Goal: Information Seeking & Learning: Compare options

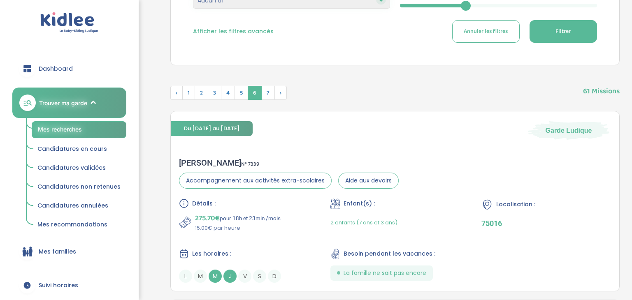
click at [0, 278] on div "Dashboard Trouver ma garde Mes recherches Candidatures en cours Candidatures va…" at bounding box center [69, 150] width 139 height 300
click at [524, 224] on p "75016" at bounding box center [546, 223] width 130 height 9
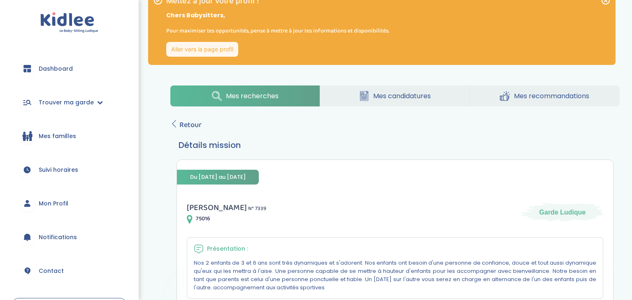
scroll to position [17, 0]
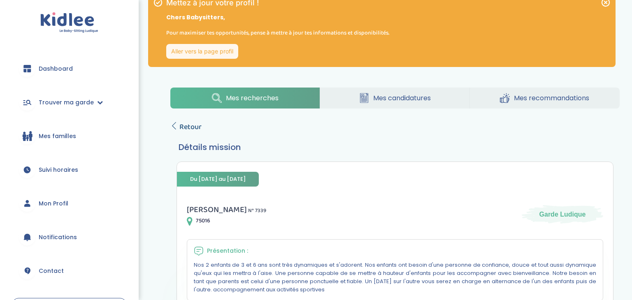
click at [190, 129] on span "Retour" at bounding box center [190, 127] width 22 height 12
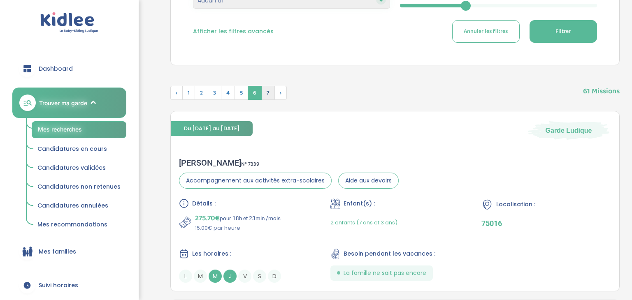
click at [265, 95] on span "7" at bounding box center [268, 93] width 14 height 14
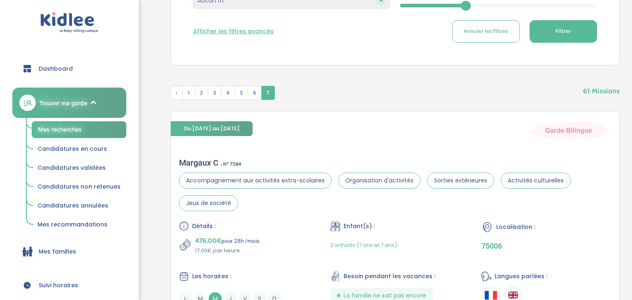
click at [382, 76] on div "Filtre et tri Lieu : 117 Avenue Victor Hugo, Paris, France Langues : Choix de l…" at bounding box center [394, 94] width 449 height 523
click at [384, 75] on div "Filtre et tri Lieu : 117 Avenue Victor Hugo, Paris, France Langues : Choix de l…" at bounding box center [394, 94] width 449 height 523
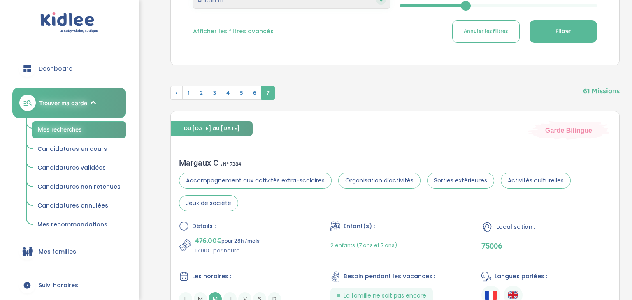
click at [384, 75] on div "Filtre et tri Lieu : 117 Avenue Victor Hugo, Paris, France Langues : Choix de l…" at bounding box center [394, 94] width 449 height 523
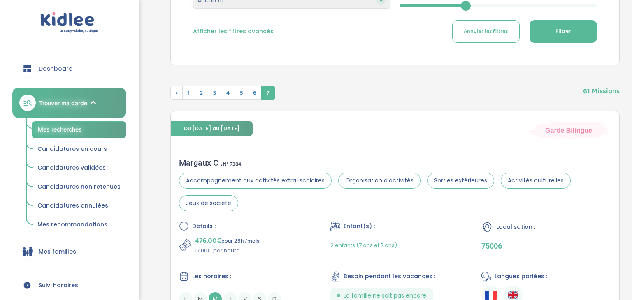
click at [384, 75] on div "Filtre et tri Lieu : 117 Avenue Victor Hugo, Paris, France Langues : Choix de l…" at bounding box center [394, 94] width 449 height 523
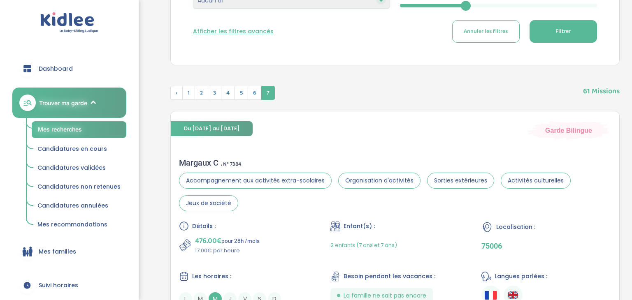
click at [384, 75] on div "Filtre et tri Lieu : 117 Avenue Victor Hugo, Paris, France Langues : Choix de l…" at bounding box center [394, 94] width 449 height 523
click at [0, 125] on div "Dashboard Trouver ma garde Mes recherches Candidatures en cours Candidatures va…" at bounding box center [69, 150] width 139 height 300
click at [0, 127] on div "Dashboard Trouver ma garde Mes recherches Candidatures en cours Candidatures va…" at bounding box center [69, 150] width 139 height 300
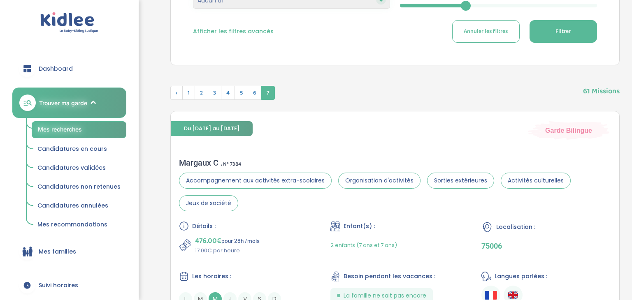
click at [0, 127] on div "Dashboard Trouver ma garde Mes recherches Candidatures en cours Candidatures va…" at bounding box center [69, 150] width 139 height 300
click at [0, 126] on div "Dashboard Trouver ma garde Mes recherches Candidatures en cours Candidatures va…" at bounding box center [69, 150] width 139 height 300
click at [0, 127] on div "Dashboard Trouver ma garde Mes recherches Candidatures en cours Candidatures va…" at bounding box center [69, 150] width 139 height 300
click at [0, 126] on div "Dashboard Trouver ma garde Mes recherches Candidatures en cours Candidatures va…" at bounding box center [69, 150] width 139 height 300
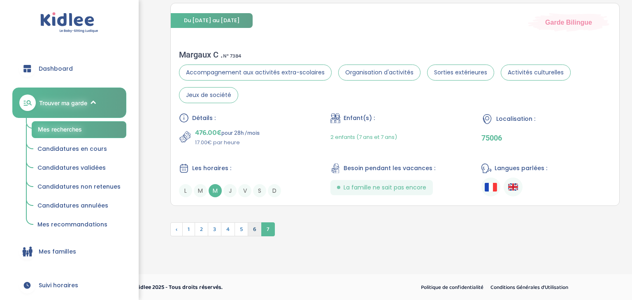
click at [254, 230] on span "6" at bounding box center [255, 230] width 14 height 14
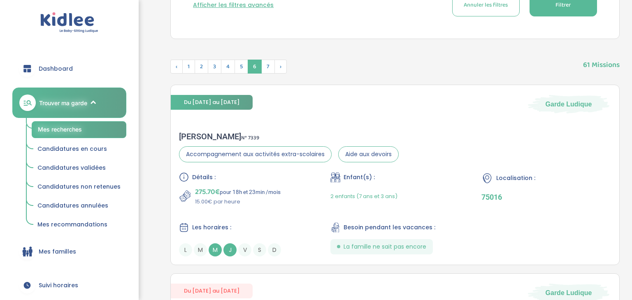
scroll to position [360, 0]
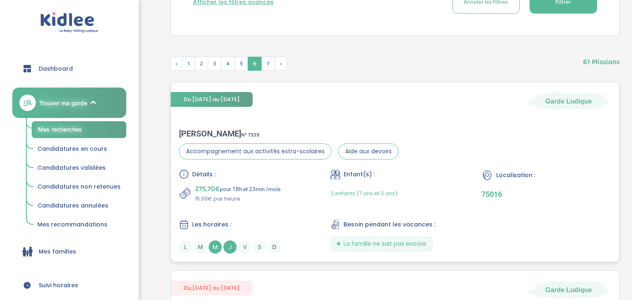
click at [546, 202] on div "Localisation : 75016" at bounding box center [546, 186] width 130 height 34
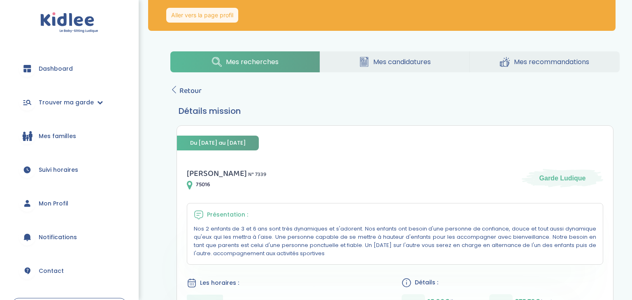
scroll to position [43, 0]
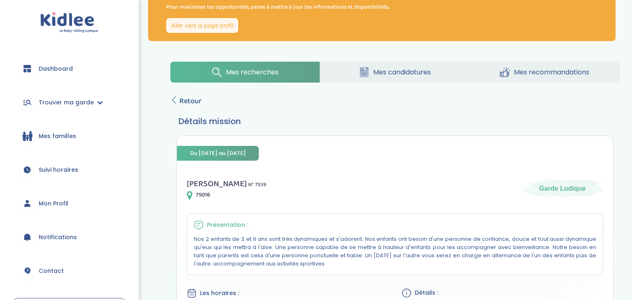
click at [186, 104] on span "Retour" at bounding box center [190, 101] width 22 height 12
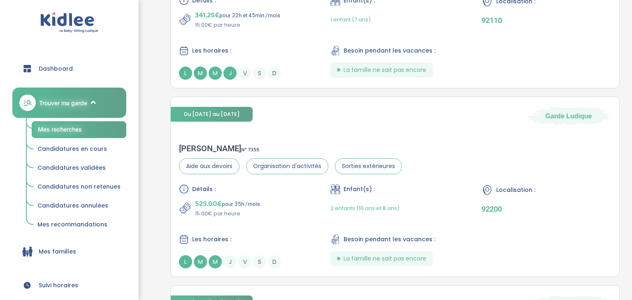
scroll to position [726, 0]
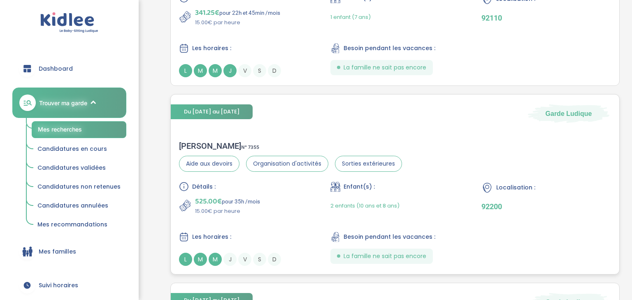
click at [550, 218] on div "Détails : 525.00€ pour 35h /mois 15.00€ par heure Enfant(s) : 2 enfants (10 ans…" at bounding box center [395, 224] width 432 height 84
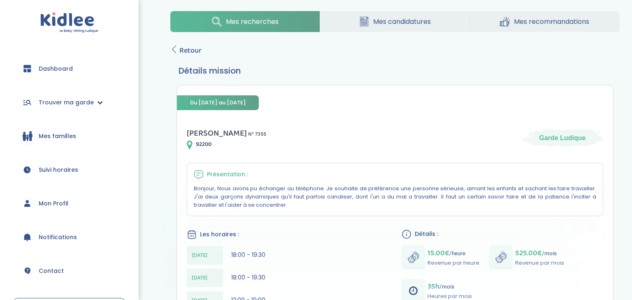
scroll to position [92, 0]
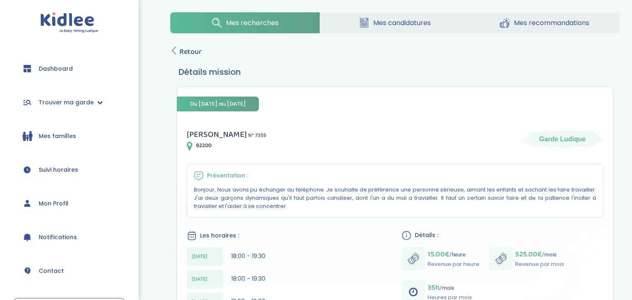
click at [186, 52] on span "Retour" at bounding box center [190, 52] width 22 height 12
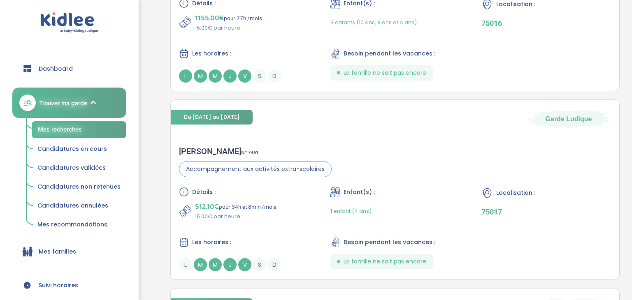
scroll to position [1101, 0]
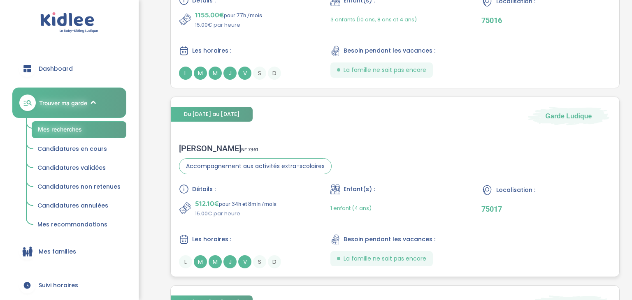
click at [550, 214] on div "Localisation : 75017" at bounding box center [546, 201] width 130 height 34
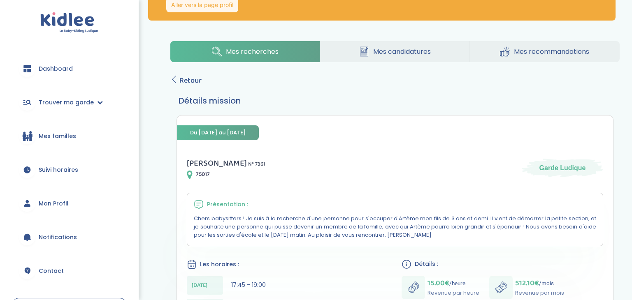
scroll to position [52, 0]
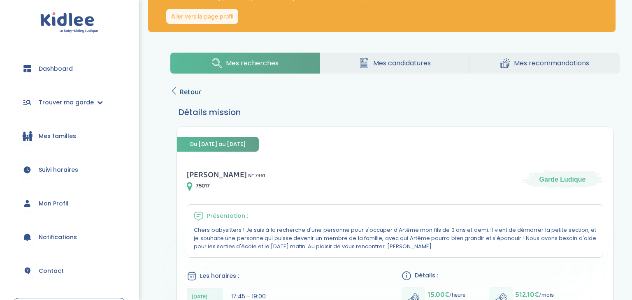
click at [183, 97] on span "Retour" at bounding box center [190, 92] width 22 height 12
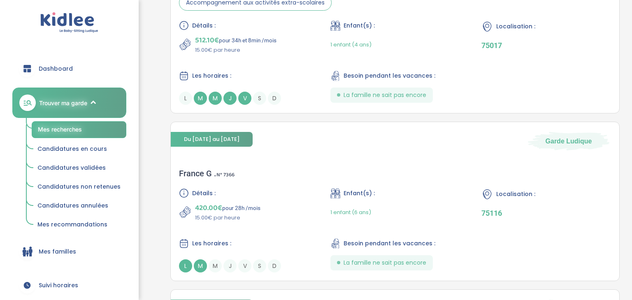
scroll to position [1275, 0]
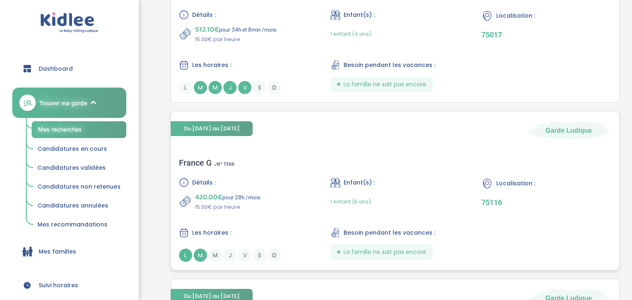
click at [547, 208] on div "Localisation : 75116" at bounding box center [546, 195] width 130 height 34
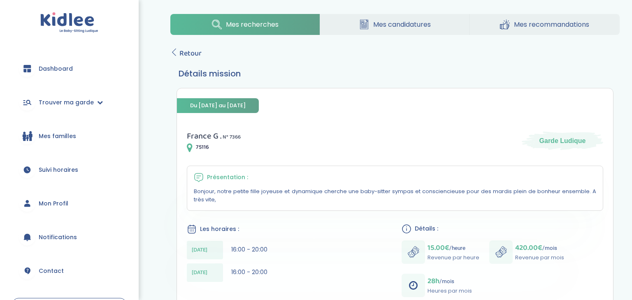
scroll to position [86, 0]
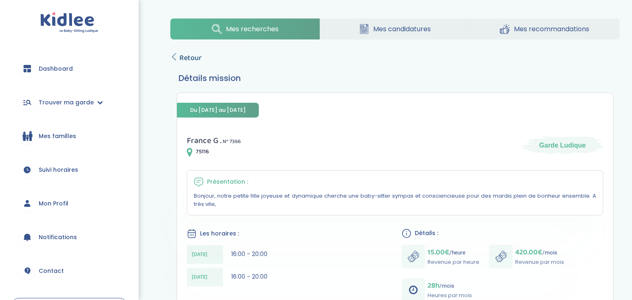
click at [181, 59] on span "Retour" at bounding box center [190, 58] width 22 height 12
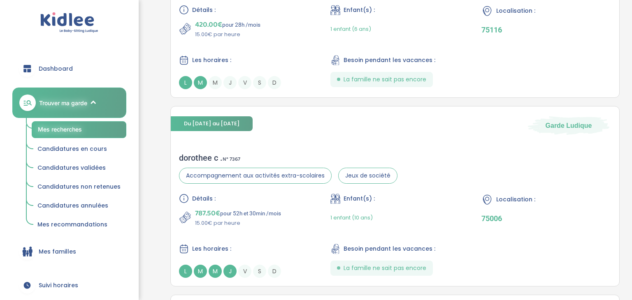
scroll to position [1448, 0]
click at [553, 219] on p "75006" at bounding box center [546, 218] width 130 height 9
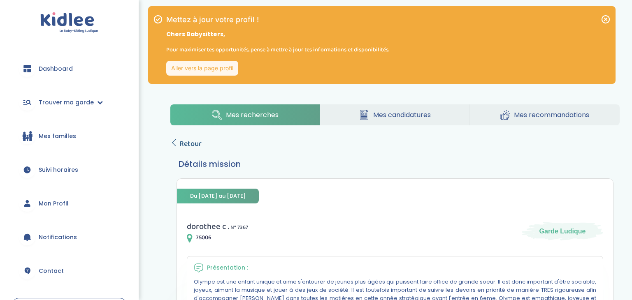
click at [188, 148] on span "Retour" at bounding box center [190, 144] width 22 height 12
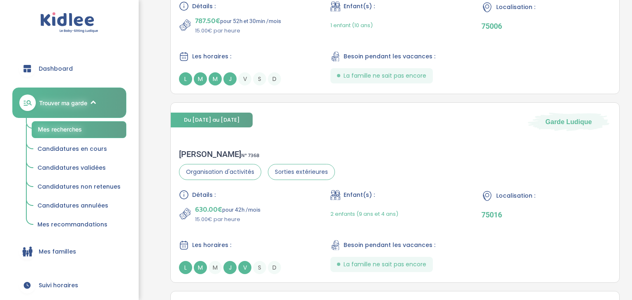
scroll to position [1641, 0]
click at [545, 219] on div "Localisation : 75016" at bounding box center [546, 207] width 130 height 34
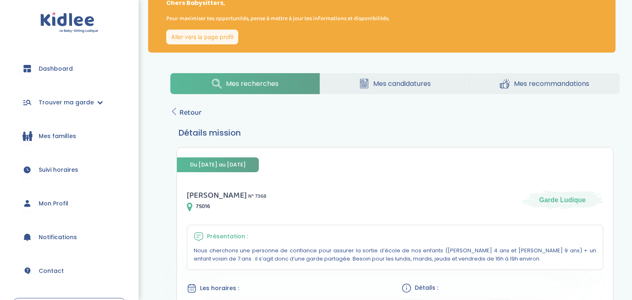
scroll to position [32, 0]
click at [182, 109] on span "Retour" at bounding box center [190, 113] width 22 height 12
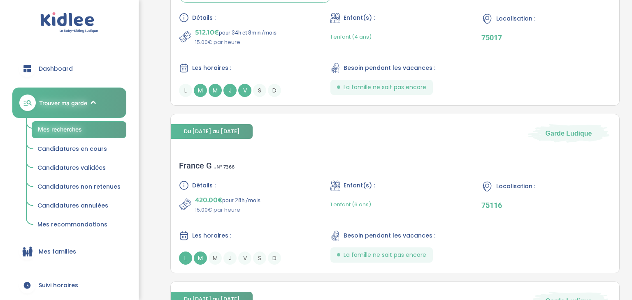
scroll to position [1307, 0]
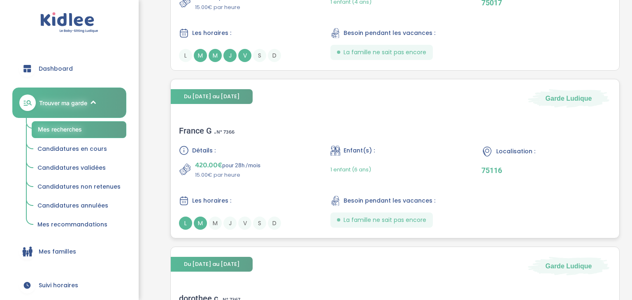
click at [553, 174] on div "Localisation : 75116" at bounding box center [546, 163] width 130 height 34
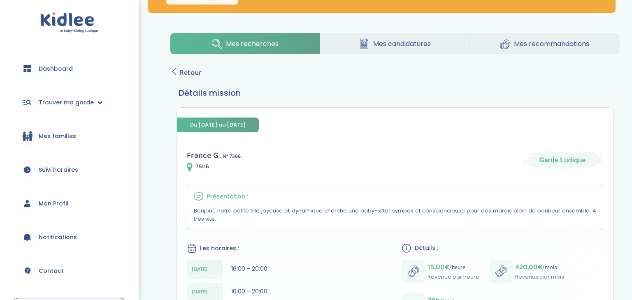
scroll to position [49, 0]
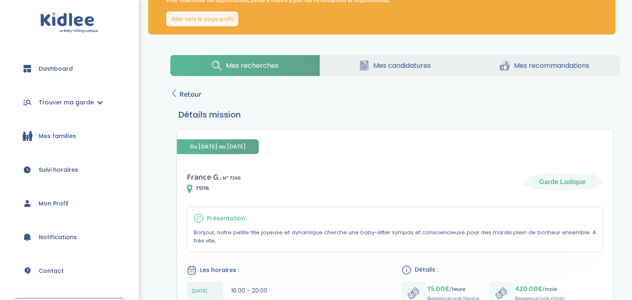
click at [180, 97] on span "Retour" at bounding box center [190, 95] width 22 height 12
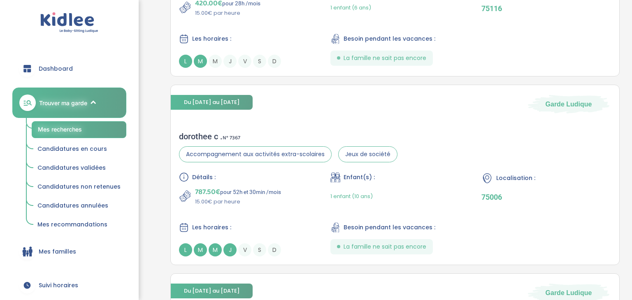
scroll to position [1470, 0]
click at [543, 188] on div "Localisation : 75006" at bounding box center [546, 189] width 130 height 34
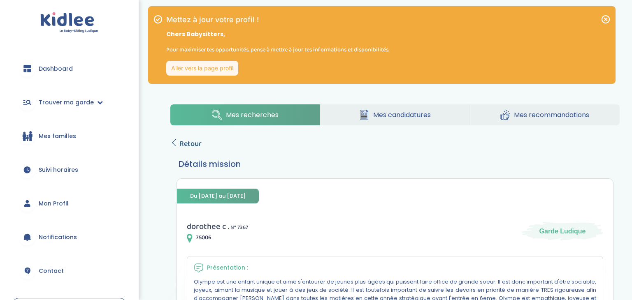
click at [190, 147] on span "Retour" at bounding box center [190, 144] width 22 height 12
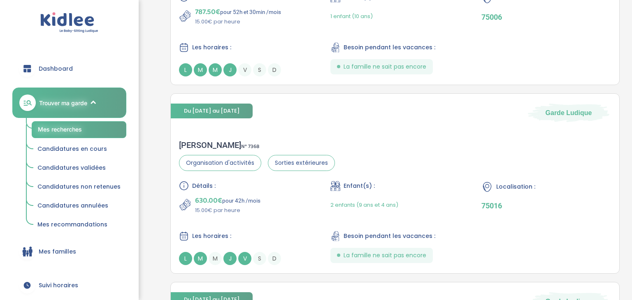
scroll to position [1646, 0]
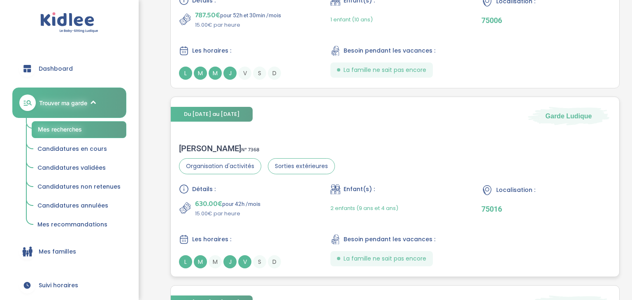
click at [543, 206] on p "75016" at bounding box center [546, 209] width 130 height 9
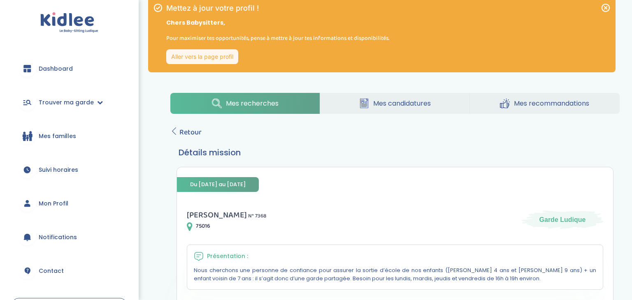
scroll to position [12, 0]
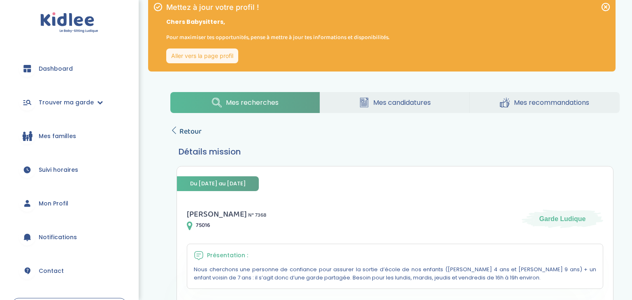
click at [183, 131] on span "Retour" at bounding box center [190, 132] width 22 height 12
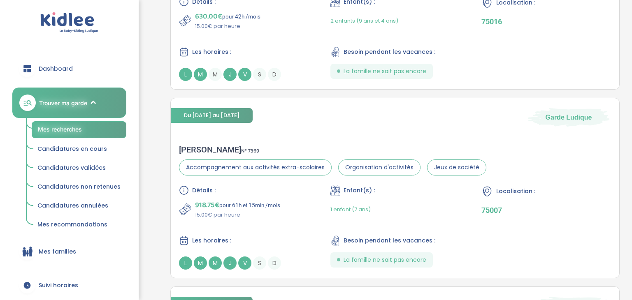
scroll to position [1836, 0]
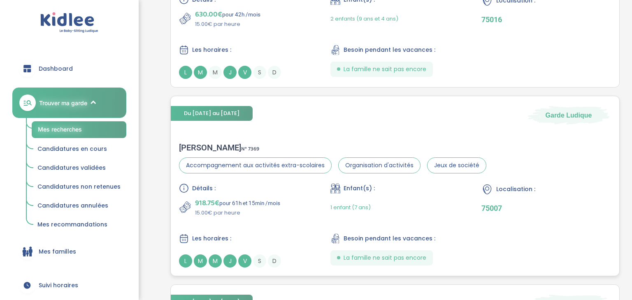
click at [540, 207] on p "75007" at bounding box center [546, 208] width 130 height 9
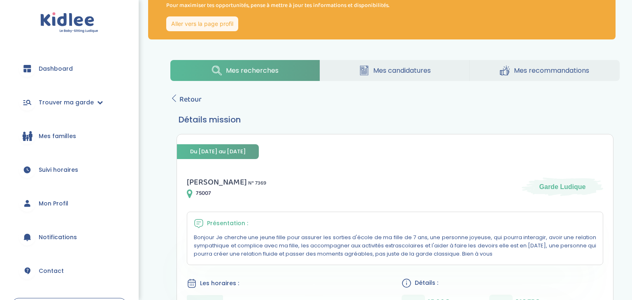
scroll to position [43, 0]
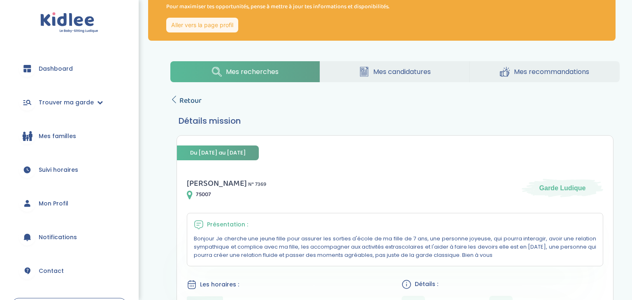
click at [180, 102] on span "Retour" at bounding box center [190, 101] width 22 height 12
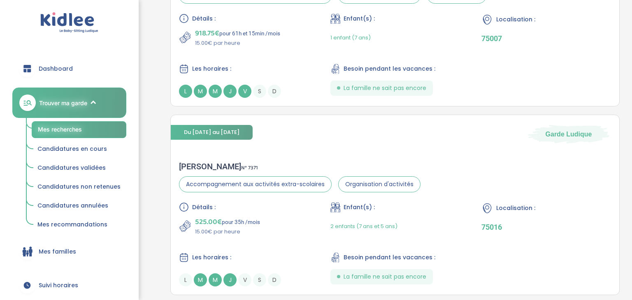
scroll to position [2008, 0]
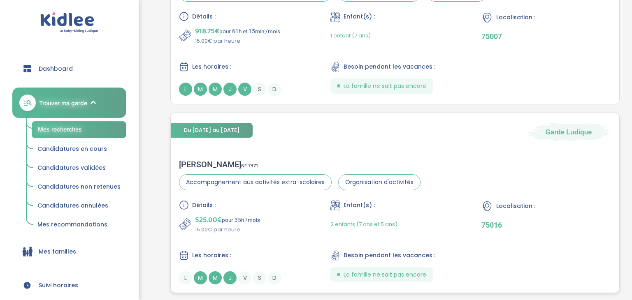
click at [543, 209] on div "Localisation : 75016" at bounding box center [546, 217] width 130 height 34
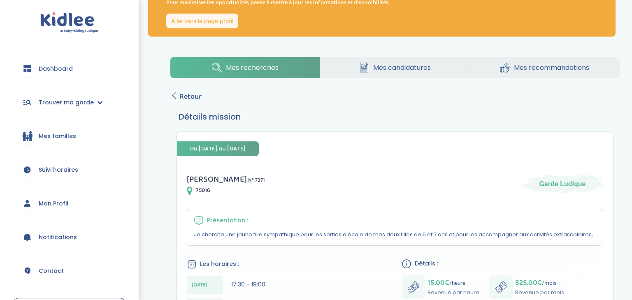
scroll to position [42, 0]
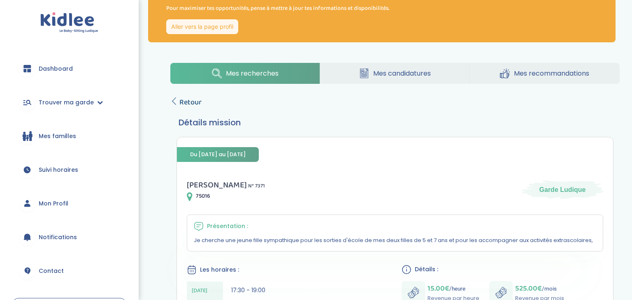
click at [187, 104] on span "Retour" at bounding box center [190, 103] width 22 height 12
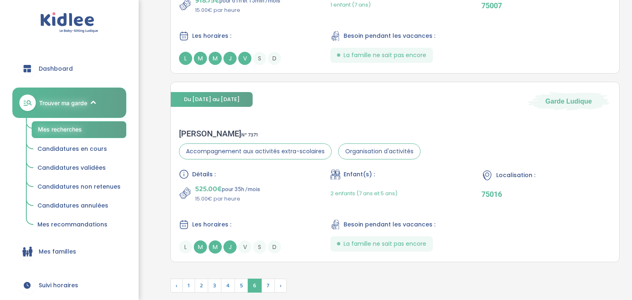
scroll to position [2092, 0]
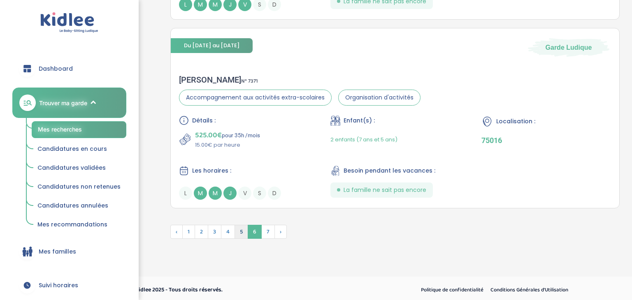
click at [240, 228] on span "5" at bounding box center [241, 232] width 14 height 14
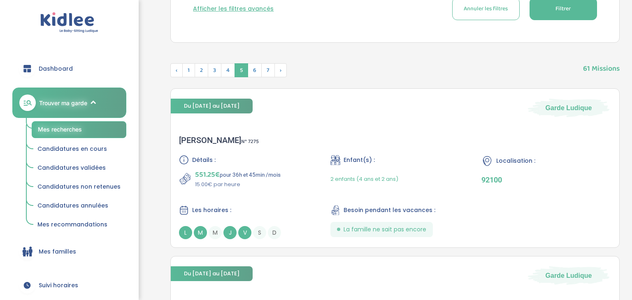
scroll to position [353, 0]
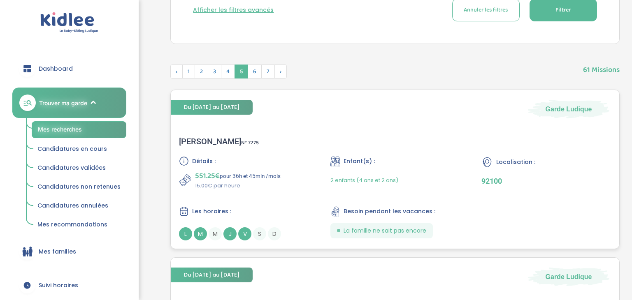
click at [551, 179] on p "92100" at bounding box center [546, 181] width 130 height 9
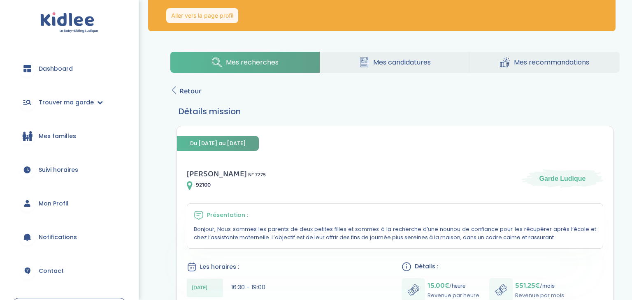
scroll to position [46, 0]
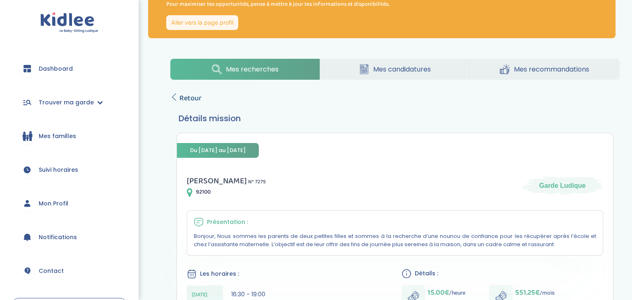
click at [187, 100] on span "Retour" at bounding box center [190, 99] width 22 height 12
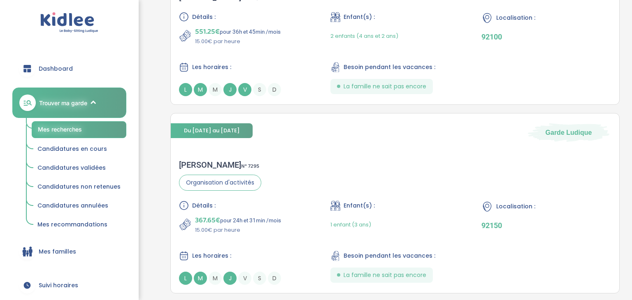
scroll to position [496, 0]
click at [540, 202] on div "Localisation :" at bounding box center [546, 207] width 130 height 12
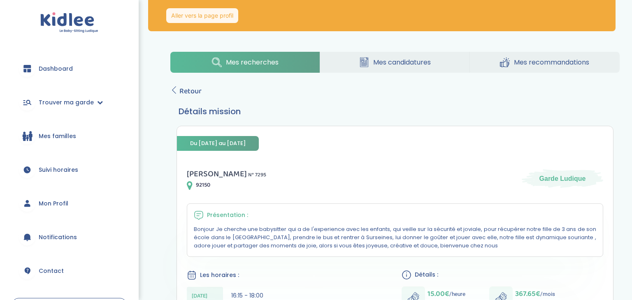
scroll to position [45, 0]
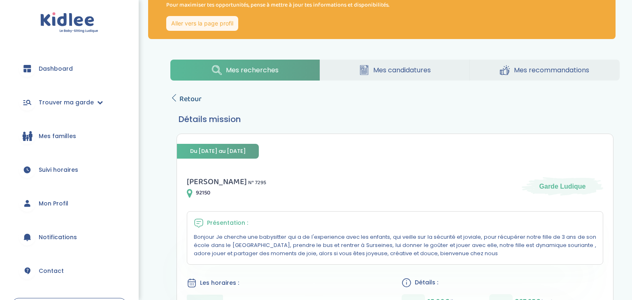
click at [183, 100] on span "Retour" at bounding box center [190, 99] width 22 height 12
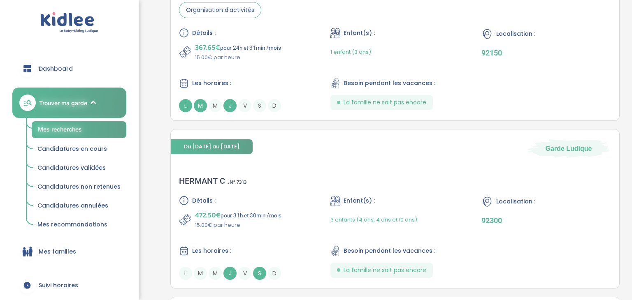
scroll to position [676, 0]
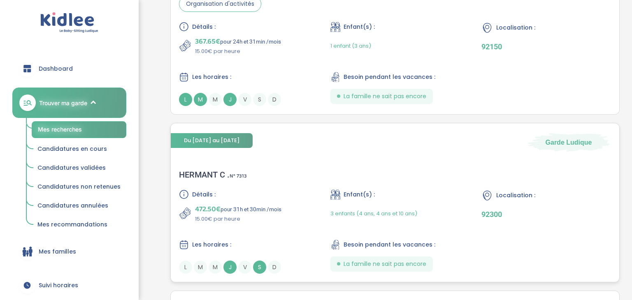
click at [527, 186] on div "HERMANT C . N° 7313 Détails : 472.50€ pour 31h et 30min /mois 15.00€ par heure …" at bounding box center [395, 222] width 448 height 121
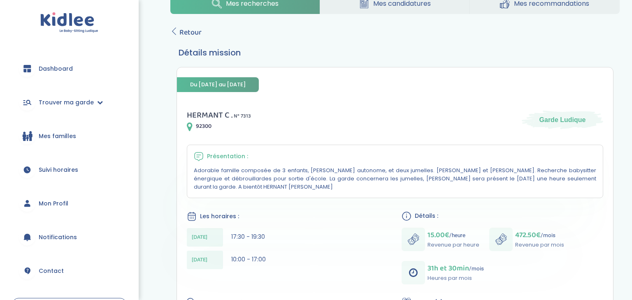
scroll to position [100, 0]
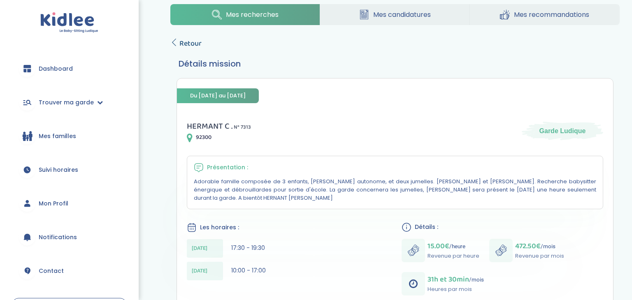
click at [184, 43] on span "Retour" at bounding box center [190, 44] width 22 height 12
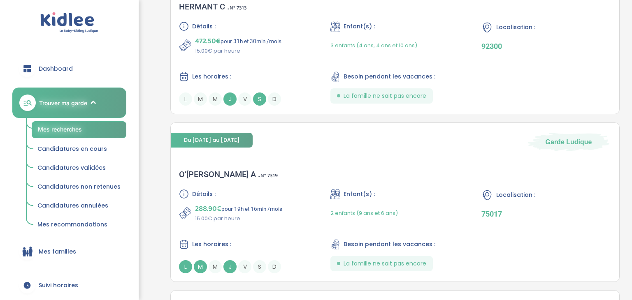
scroll to position [844, 0]
click at [533, 219] on div "Localisation : 75017" at bounding box center [546, 207] width 130 height 34
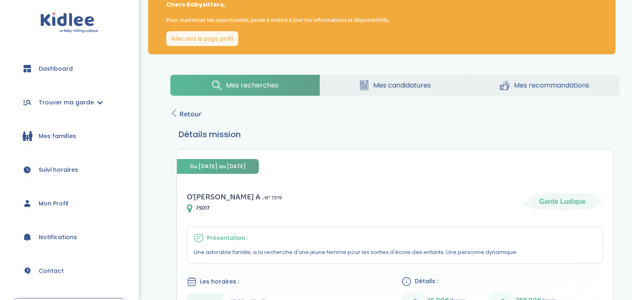
scroll to position [28, 0]
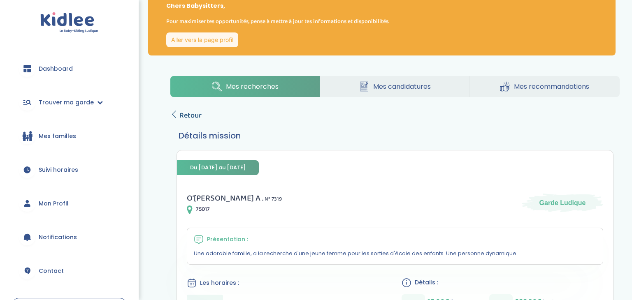
click at [184, 116] on span "Retour" at bounding box center [190, 116] width 22 height 12
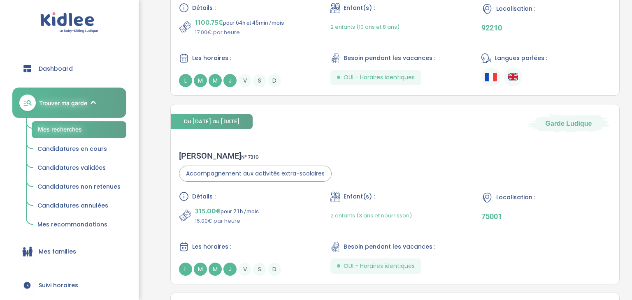
scroll to position [1218, 0]
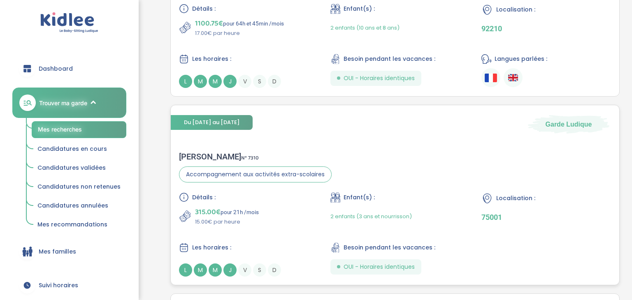
click at [537, 186] on div "Sarah R . N° 7310 Accompagnement aux activités extra-scolaires Détails : 315.00…" at bounding box center [395, 214] width 448 height 141
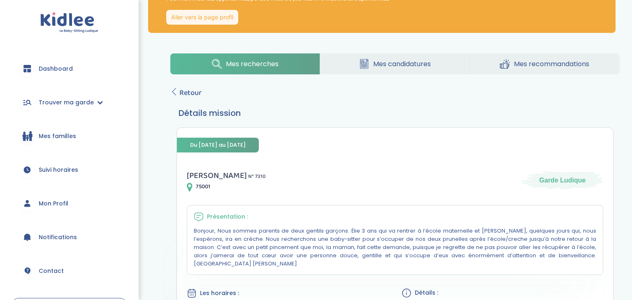
scroll to position [51, 0]
click at [188, 94] on span "Retour" at bounding box center [190, 94] width 22 height 12
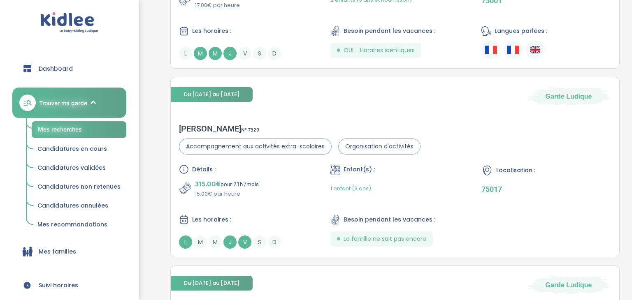
scroll to position [1620, 0]
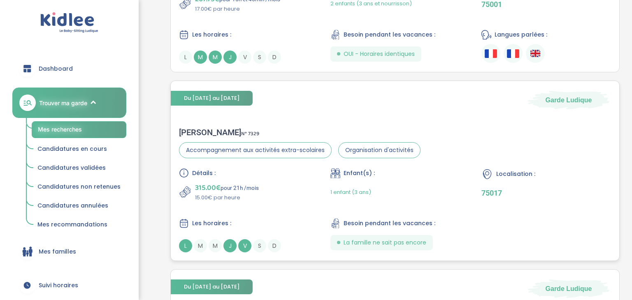
click at [563, 189] on p "75017" at bounding box center [546, 193] width 130 height 9
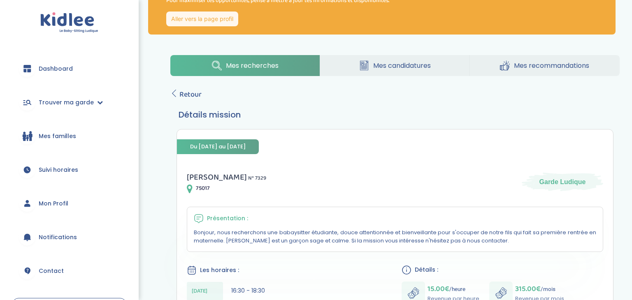
scroll to position [48, 0]
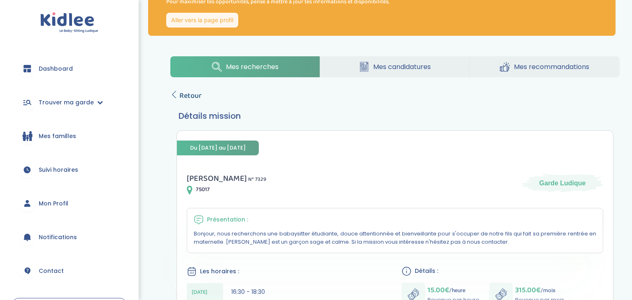
click at [191, 99] on span "Retour" at bounding box center [190, 96] width 22 height 12
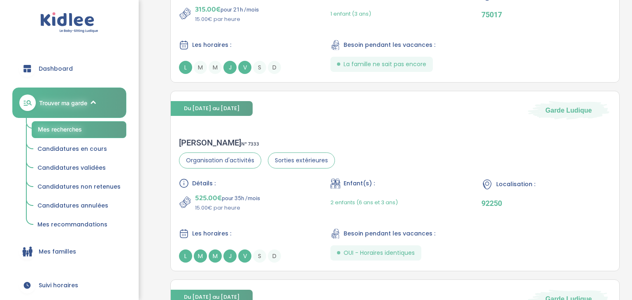
scroll to position [1801, 0]
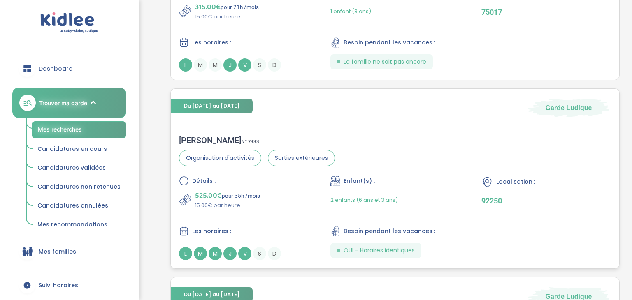
click at [552, 200] on p "92250" at bounding box center [546, 201] width 130 height 9
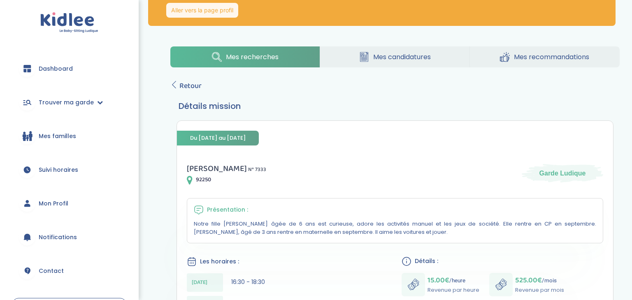
scroll to position [58, 0]
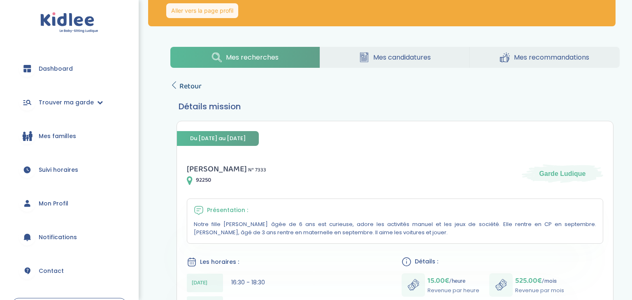
click at [185, 84] on span "Retour" at bounding box center [190, 87] width 22 height 12
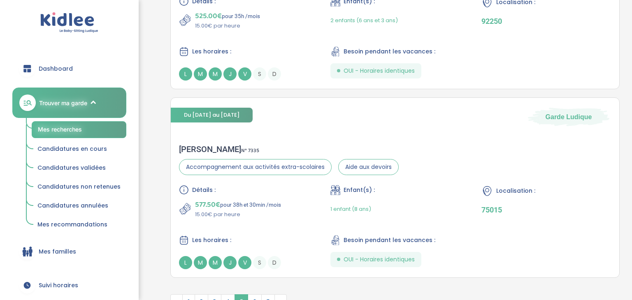
scroll to position [1981, 0]
click at [557, 201] on div "Localisation : 75015" at bounding box center [546, 202] width 130 height 34
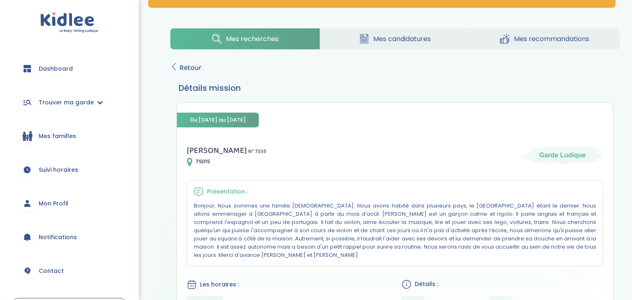
scroll to position [61, 0]
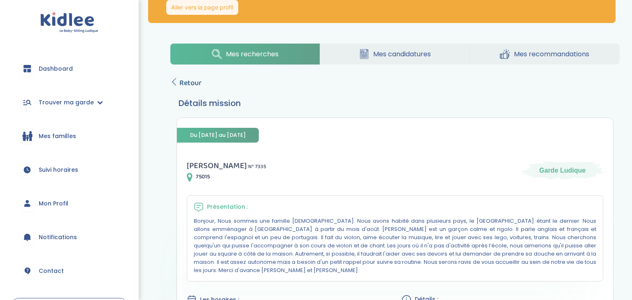
click at [189, 85] on span "Retour" at bounding box center [190, 83] width 22 height 12
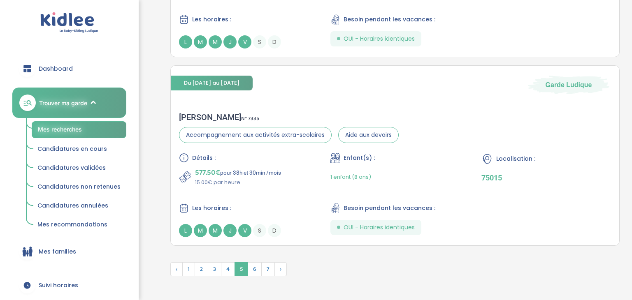
scroll to position [2044, 0]
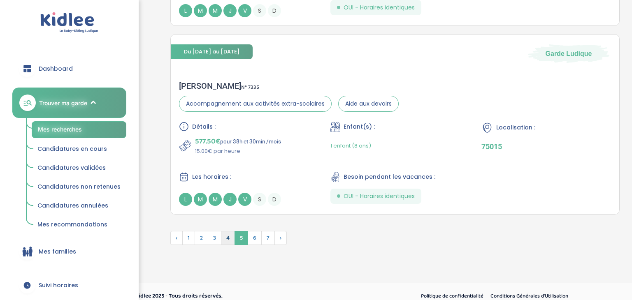
click at [227, 235] on span "4" at bounding box center [228, 238] width 14 height 14
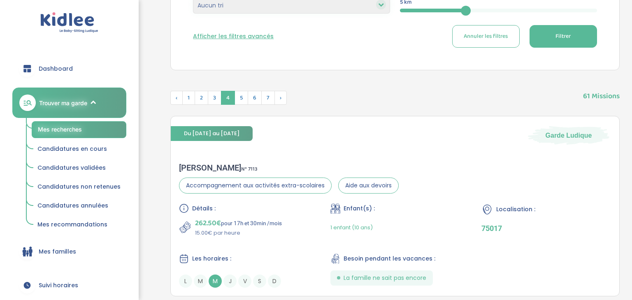
scroll to position [327, 0]
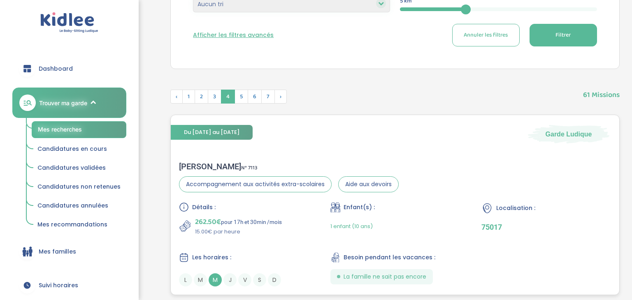
click at [531, 215] on div "Localisation : 75017" at bounding box center [546, 219] width 130 height 34
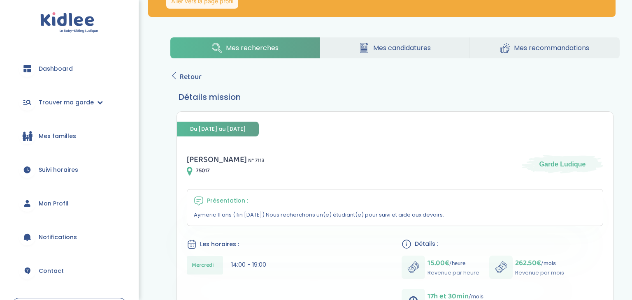
scroll to position [66, 0]
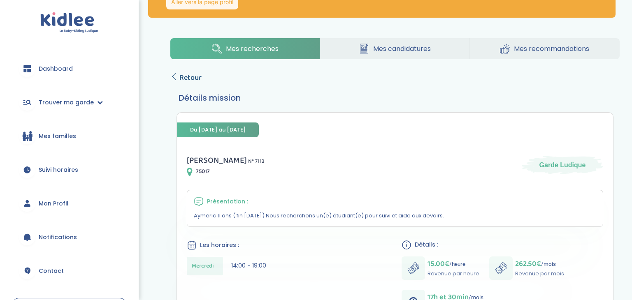
click at [188, 77] on span "Retour" at bounding box center [190, 78] width 22 height 12
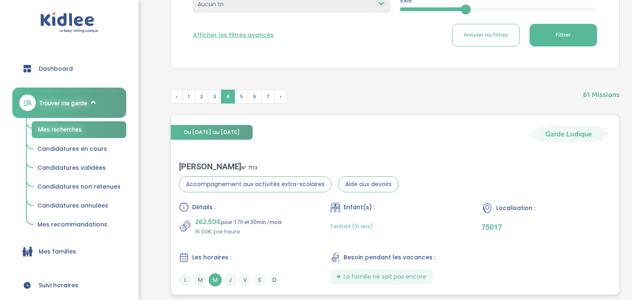
click at [546, 219] on div "Localisation : 75017" at bounding box center [546, 219] width 130 height 34
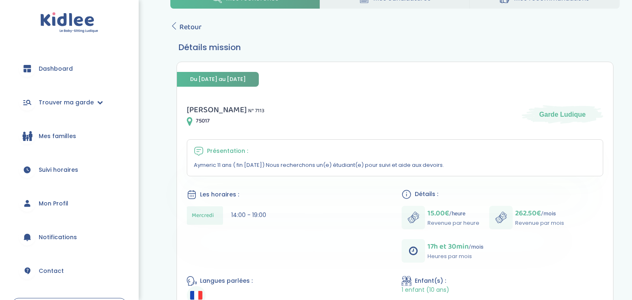
scroll to position [116, 0]
click at [188, 25] on span "Retour" at bounding box center [190, 28] width 22 height 12
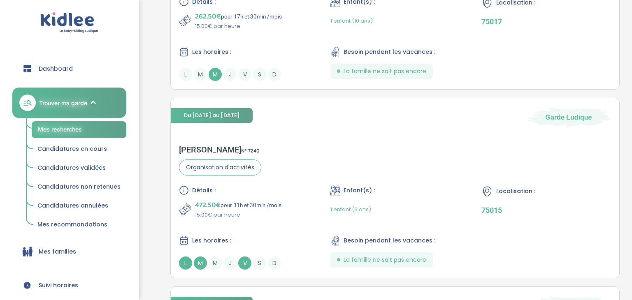
scroll to position [529, 0]
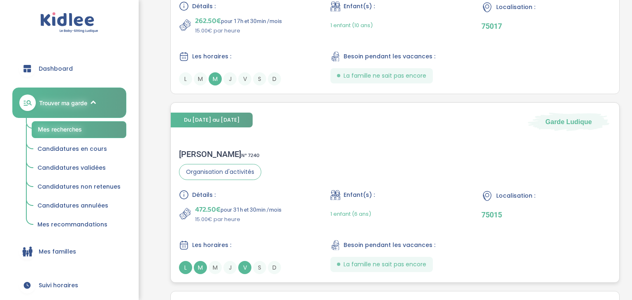
click at [406, 182] on div "Marion C . N° 7240 Organisation d'activités Détails : 472.50€ pour 31h et 30min…" at bounding box center [395, 211] width 448 height 141
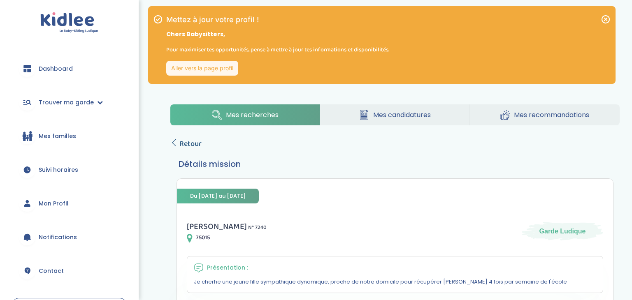
click at [192, 145] on span "Retour" at bounding box center [190, 144] width 22 height 12
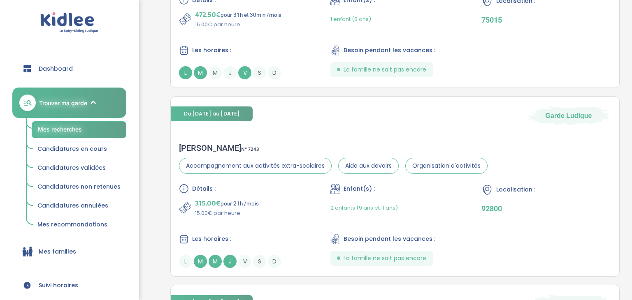
scroll to position [724, 0]
click at [496, 200] on div "Localisation : 92800" at bounding box center [546, 200] width 130 height 34
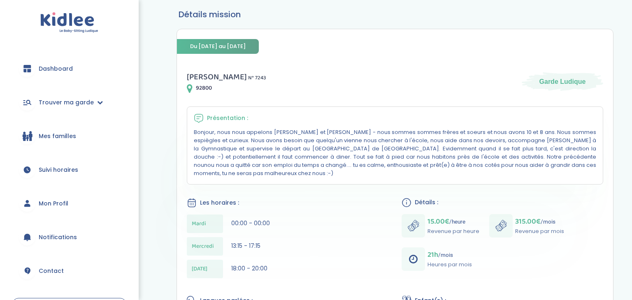
scroll to position [97, 0]
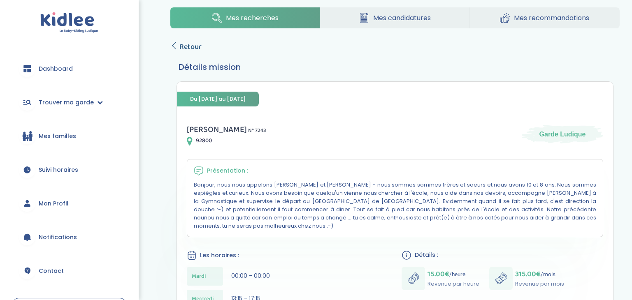
click at [188, 49] on span "Retour" at bounding box center [190, 47] width 22 height 12
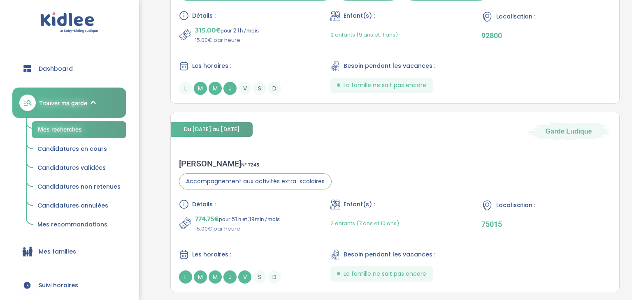
scroll to position [901, 0]
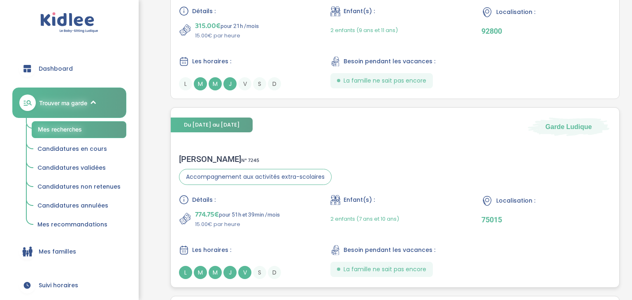
click at [523, 219] on p "75015" at bounding box center [546, 220] width 130 height 9
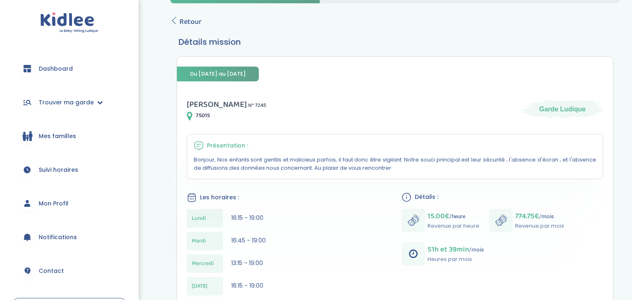
scroll to position [119, 0]
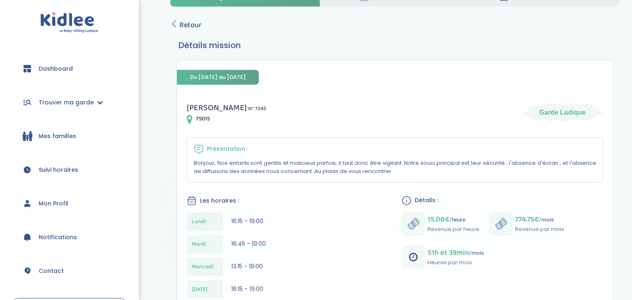
click at [180, 26] on span "Retour" at bounding box center [190, 25] width 22 height 12
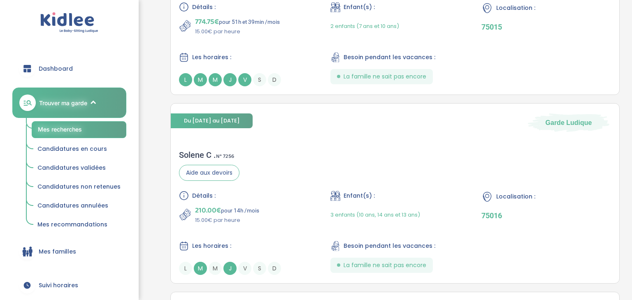
scroll to position [1095, 0]
click at [515, 198] on span "Localisation :" at bounding box center [515, 196] width 39 height 9
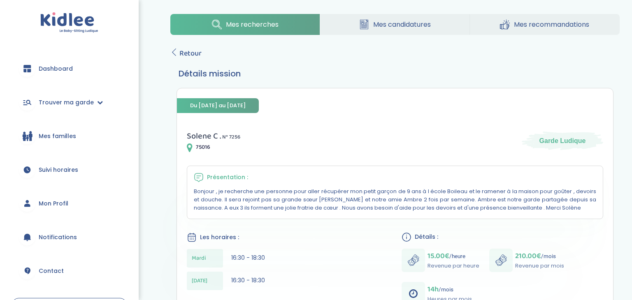
scroll to position [89, 0]
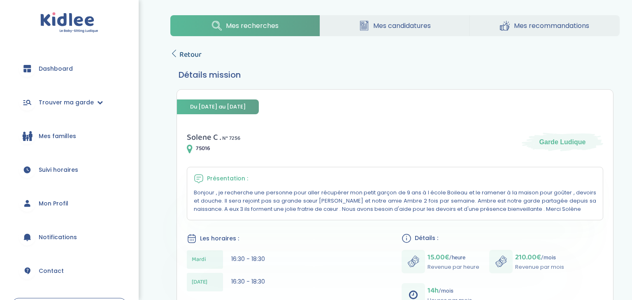
click at [190, 56] on span "Retour" at bounding box center [190, 55] width 22 height 12
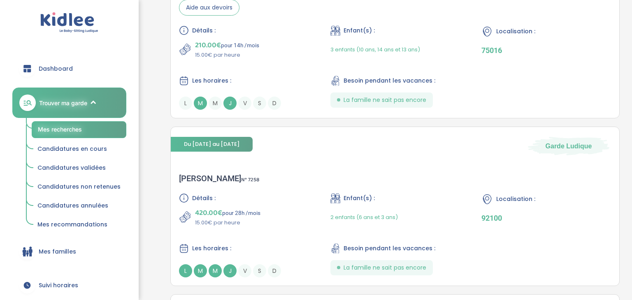
scroll to position [1272, 0]
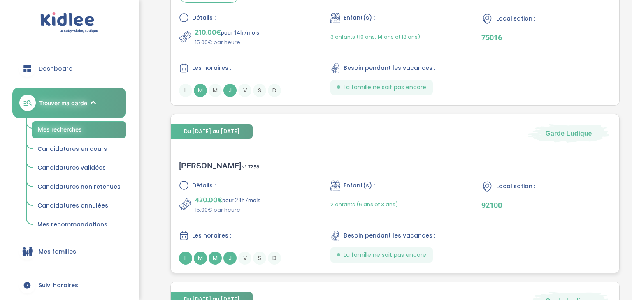
click at [503, 219] on div "Détails : 420.00€ pour 28h /mois 15.00€ par heure Enfant(s) : 2 enfants (6 ans …" at bounding box center [395, 223] width 432 height 84
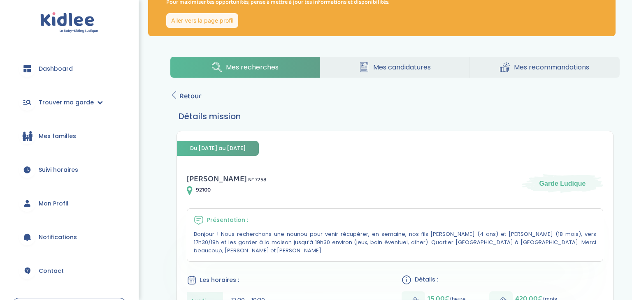
scroll to position [48, 0]
drag, startPoint x: 348, startPoint y: 243, endPoint x: 422, endPoint y: 248, distance: 75.1
click at [422, 248] on div "Présentation : Bonjour ! Nous recherchons une nounou pour venir récupérer, en s…" at bounding box center [395, 235] width 416 height 53
copy p "Quartier Princes-Marmottan"
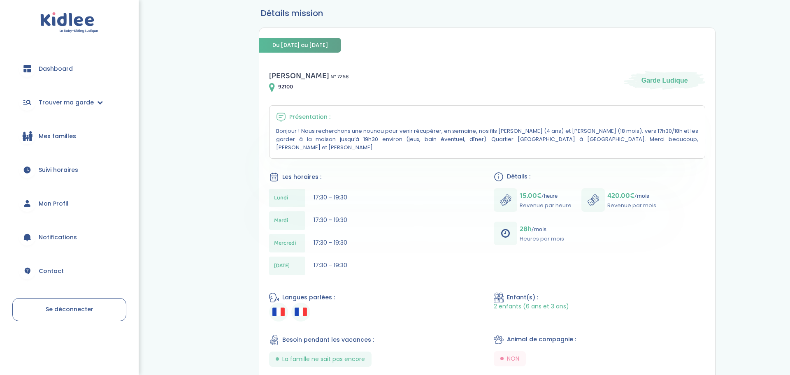
scroll to position [0, 0]
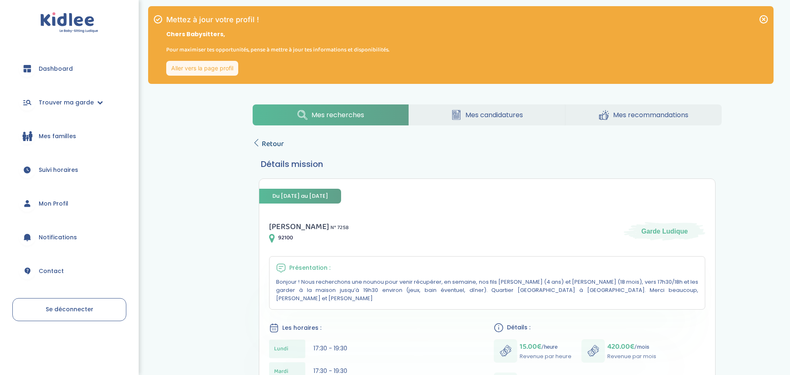
click at [269, 142] on span "Retour" at bounding box center [273, 144] width 22 height 12
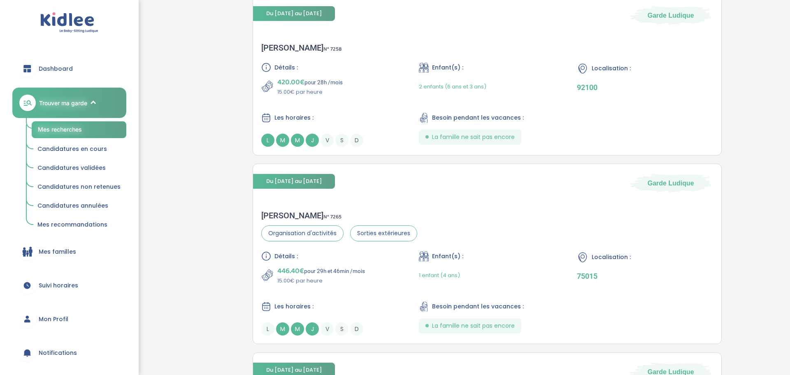
scroll to position [1391, 0]
click at [513, 259] on div "Enfant(s) :" at bounding box center [487, 255] width 136 height 10
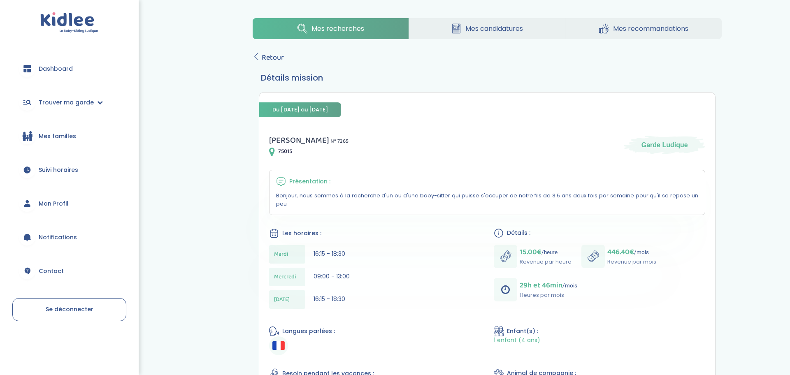
scroll to position [82, 0]
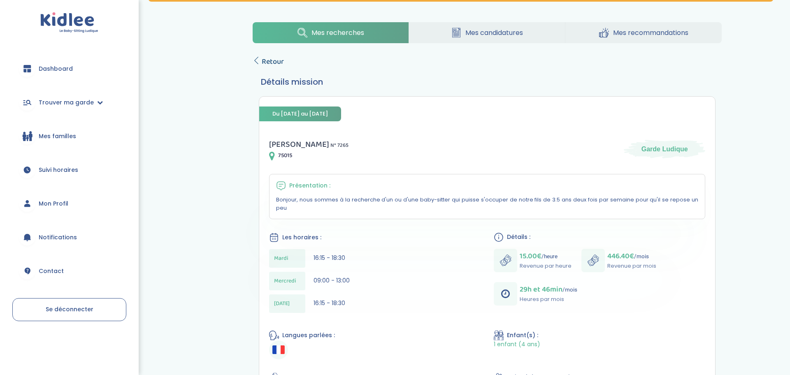
click at [269, 59] on span "Retour" at bounding box center [273, 62] width 22 height 12
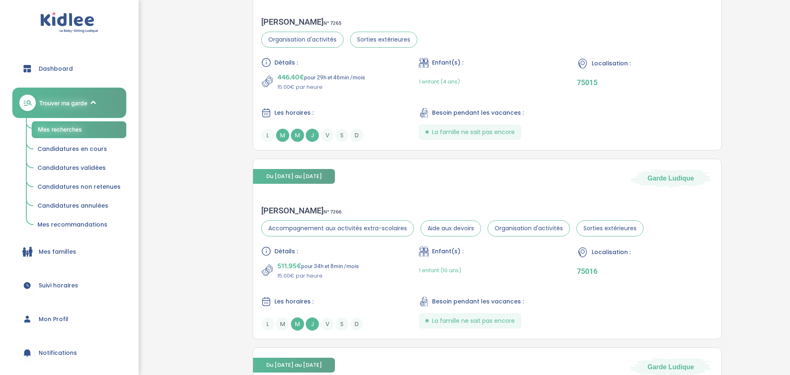
scroll to position [1595, 0]
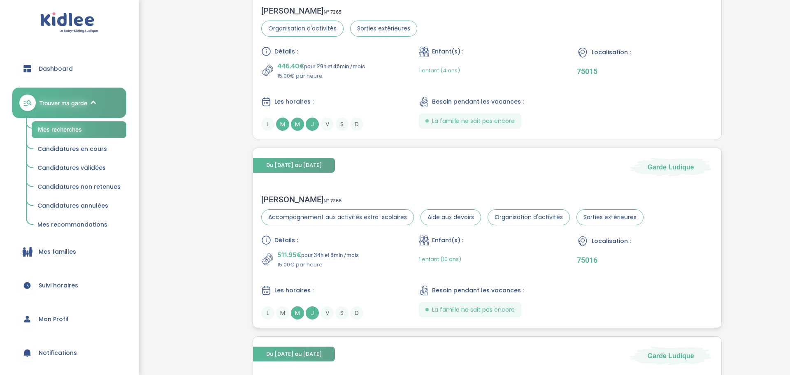
click at [584, 242] on icon at bounding box center [583, 241] width 12 height 12
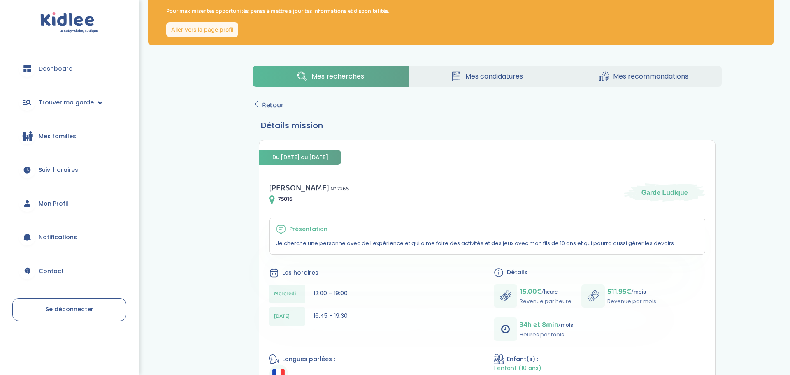
scroll to position [36, 0]
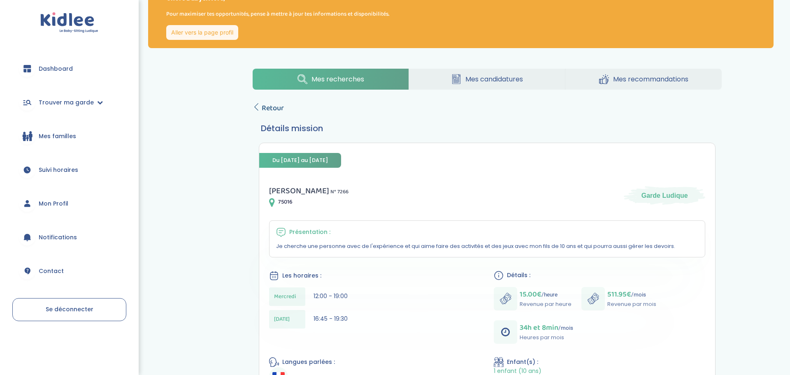
click at [265, 111] on span "Retour" at bounding box center [273, 108] width 22 height 12
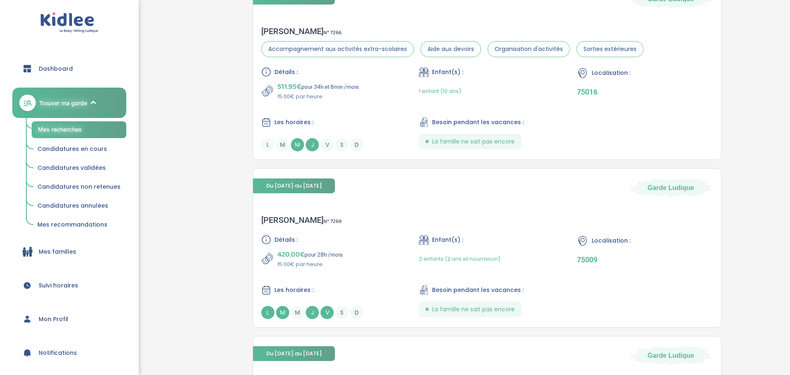
scroll to position [1781, 0]
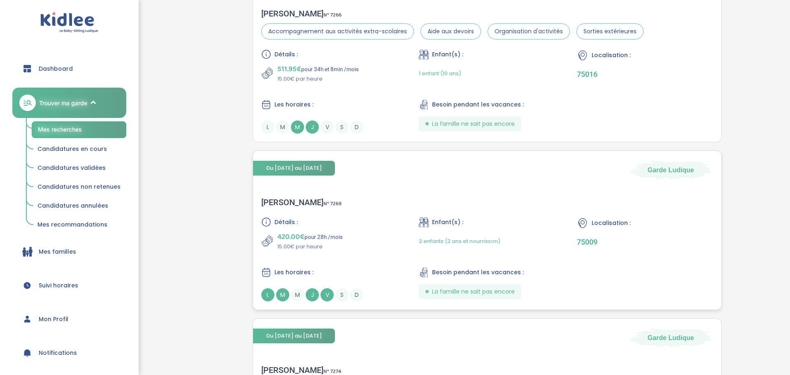
click at [574, 241] on div "Détails : 420.00€ pour 28h /mois 15.00€ par heure Enfant(s) : 2 enfants (2 ans …" at bounding box center [487, 259] width 452 height 84
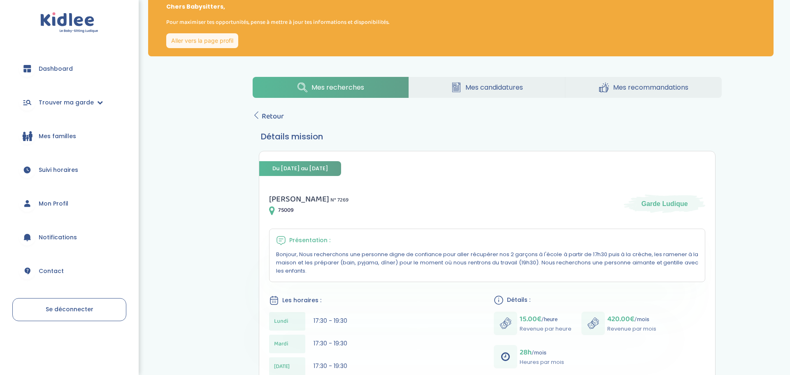
scroll to position [21, 0]
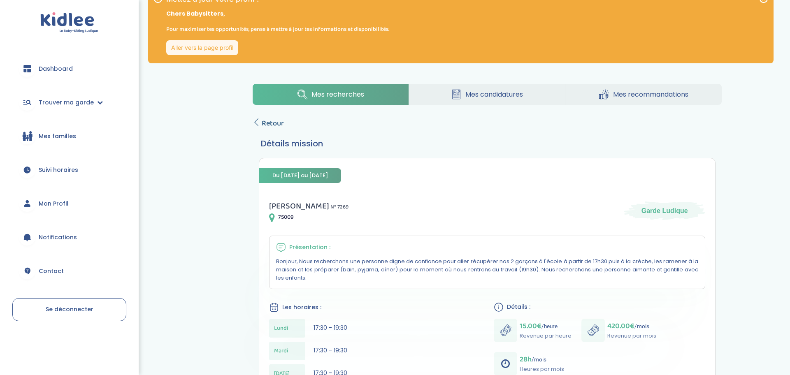
click at [268, 122] on span "Retour" at bounding box center [273, 124] width 22 height 12
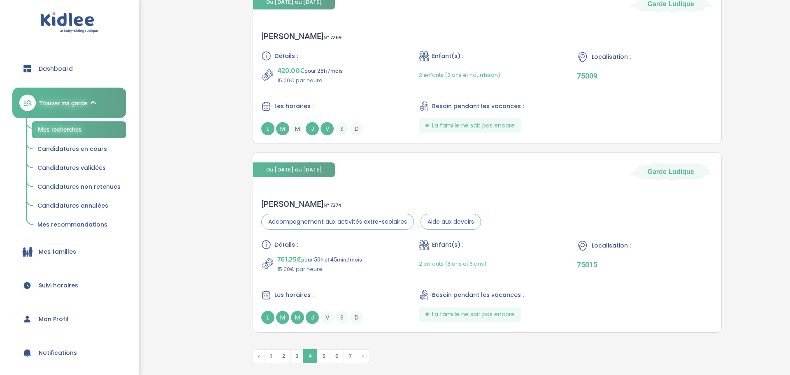
scroll to position [1950, 0]
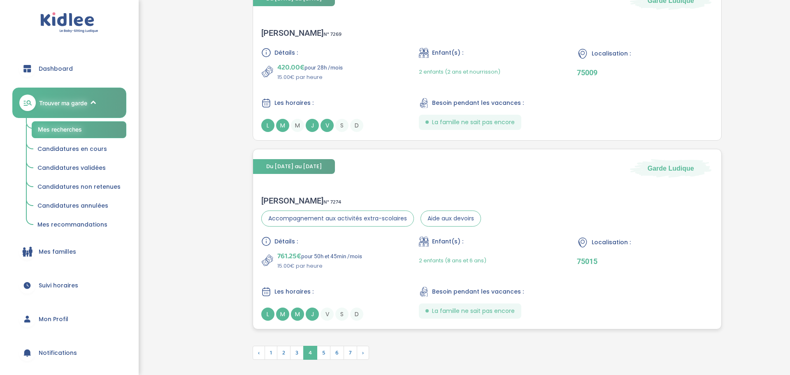
click at [485, 250] on div "Enfant(s) : 2 enfants (8 ans et 6 ans)" at bounding box center [487, 254] width 136 height 34
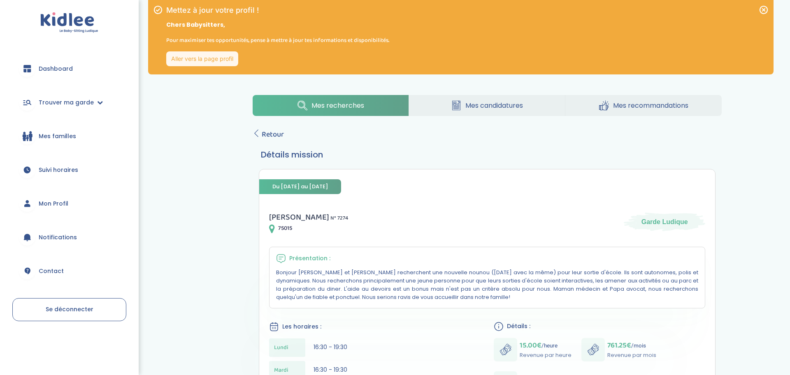
scroll to position [5, 0]
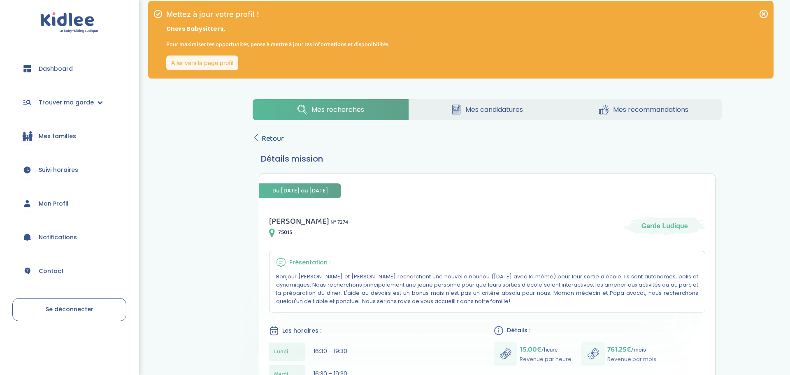
click at [265, 140] on span "Retour" at bounding box center [273, 139] width 22 height 12
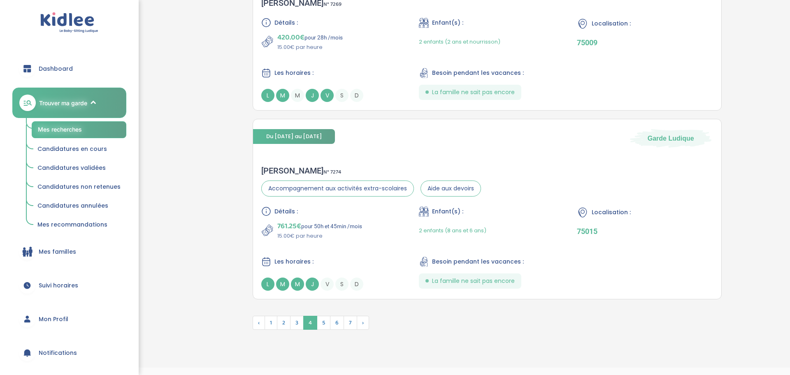
scroll to position [2001, 0]
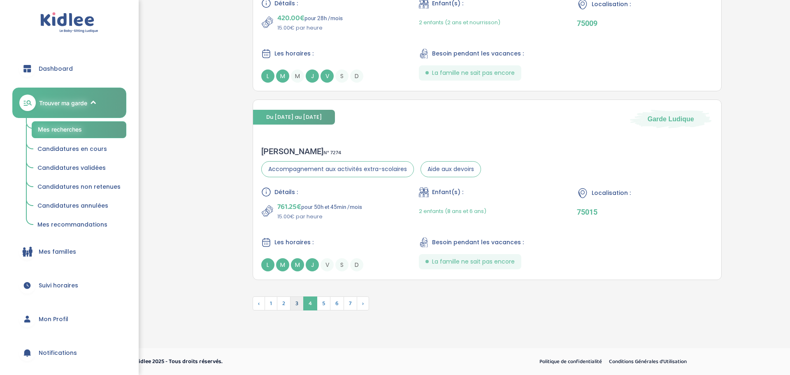
click at [297, 304] on span "3" at bounding box center [297, 304] width 14 height 14
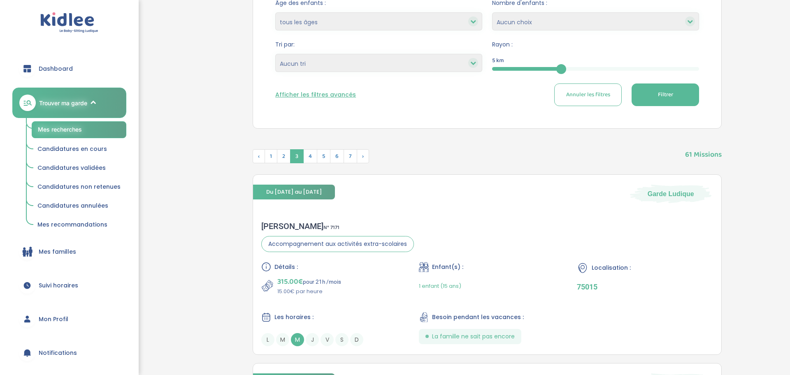
scroll to position [269, 0]
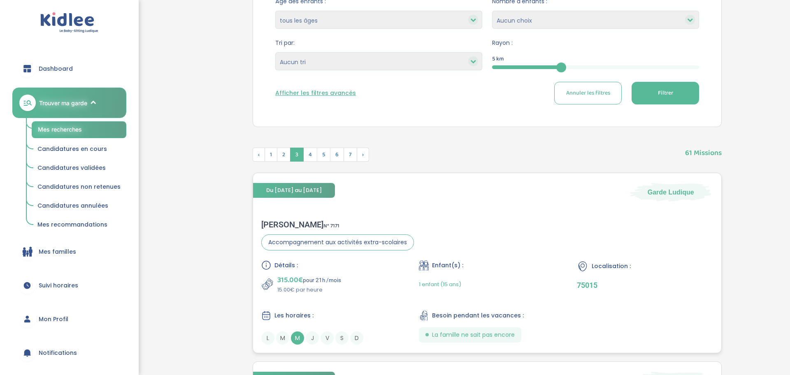
click at [645, 278] on div "Localisation : 75015" at bounding box center [645, 277] width 136 height 34
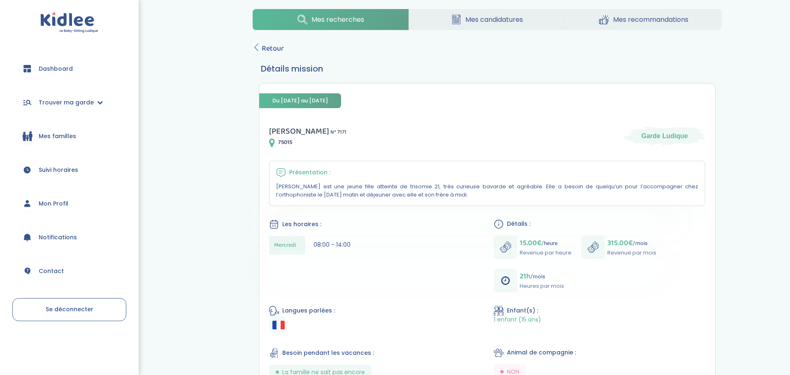
scroll to position [68, 0]
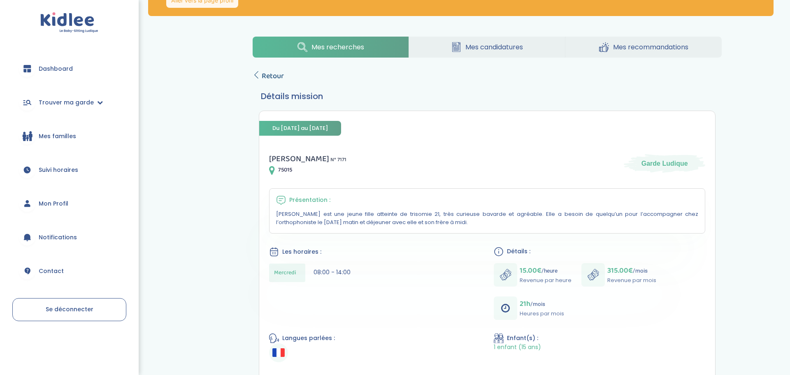
click at [269, 80] on span "Retour" at bounding box center [273, 76] width 22 height 12
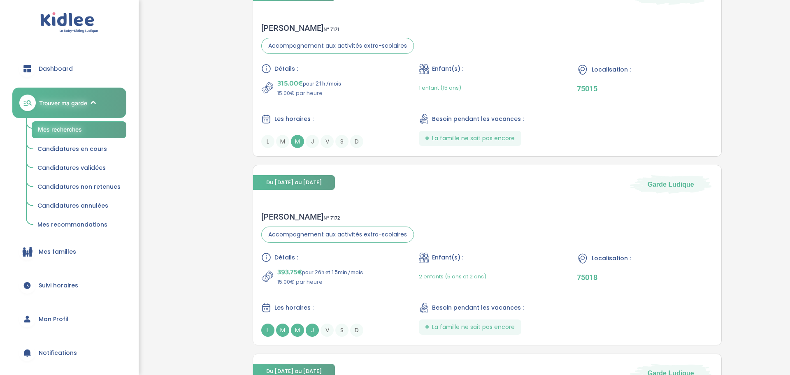
scroll to position [468, 0]
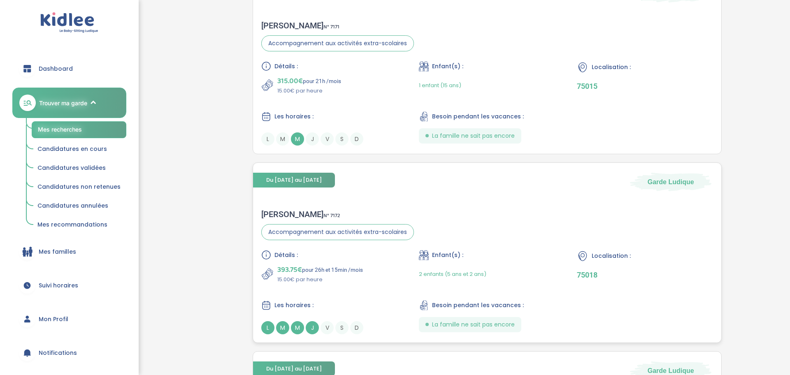
click at [552, 293] on div "Détails : 393.75€ pour 26h et 15min /mois 15.00€ par heure Enfant(s) : 2 enfant…" at bounding box center [487, 292] width 452 height 84
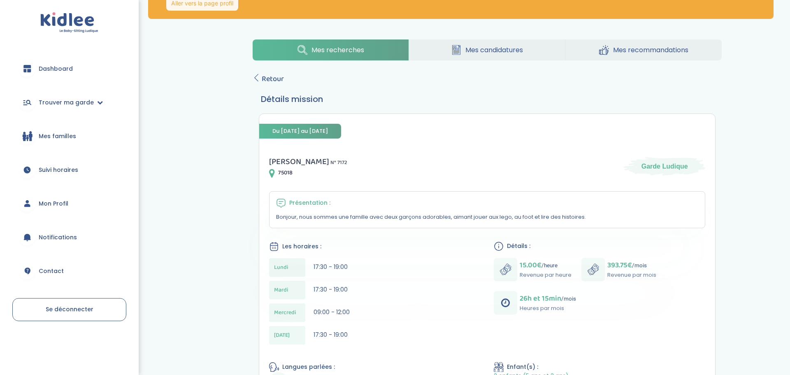
scroll to position [58, 0]
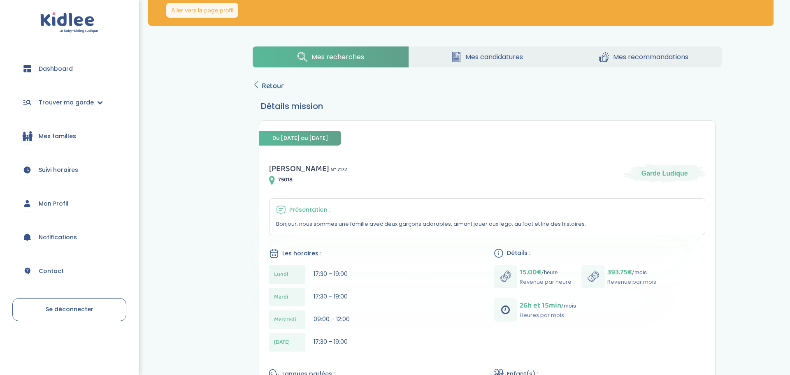
click at [270, 87] on span "Retour" at bounding box center [273, 86] width 22 height 12
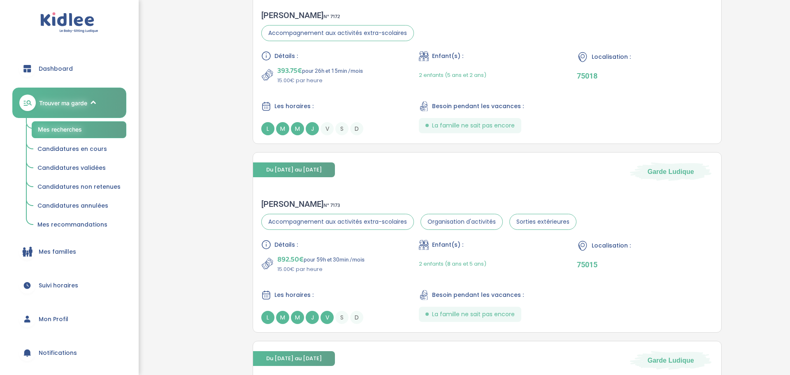
scroll to position [674, 0]
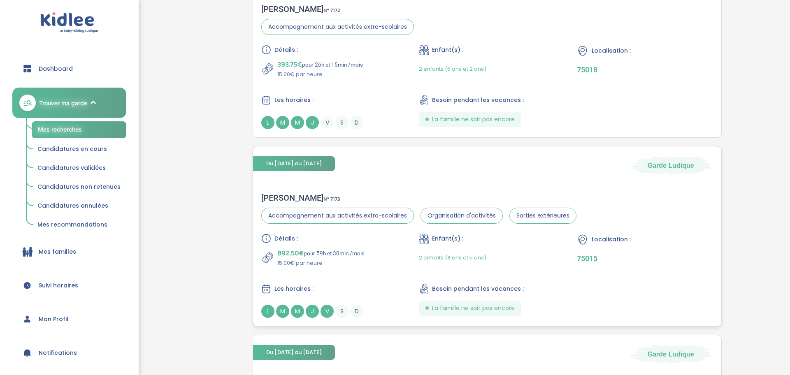
click at [660, 249] on div "Localisation : 75015" at bounding box center [645, 251] width 136 height 34
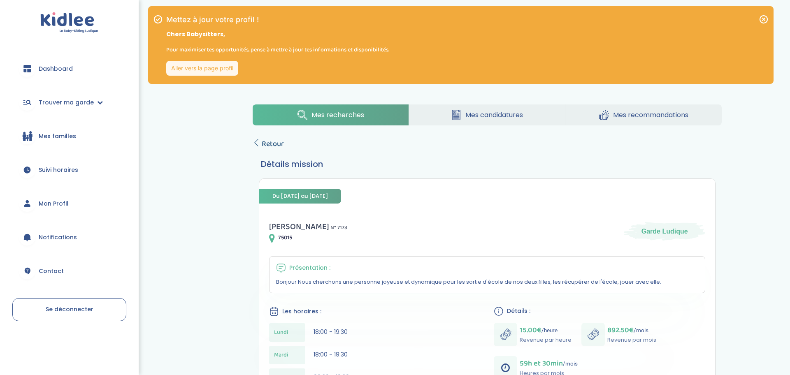
click at [277, 147] on span "Retour" at bounding box center [273, 144] width 22 height 12
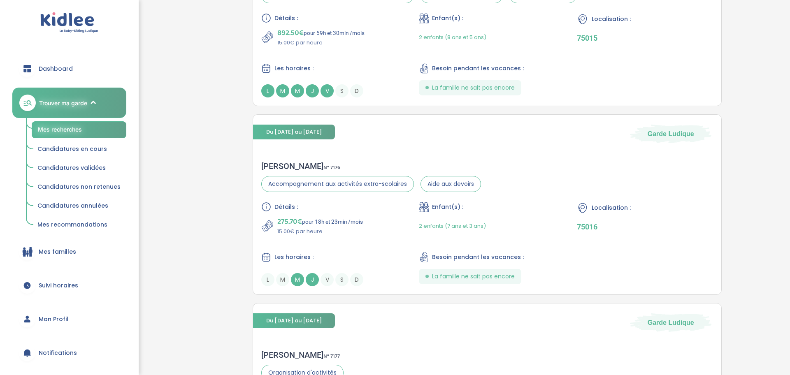
scroll to position [895, 0]
click at [698, 209] on div "Localisation :" at bounding box center [645, 208] width 136 height 12
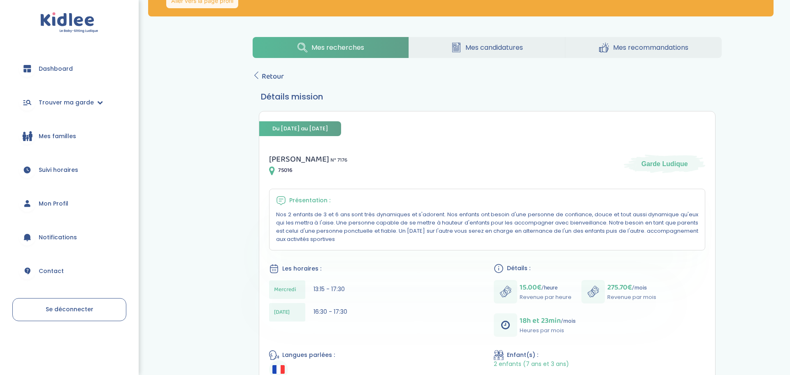
scroll to position [67, 0]
click at [266, 79] on span "Retour" at bounding box center [273, 77] width 22 height 12
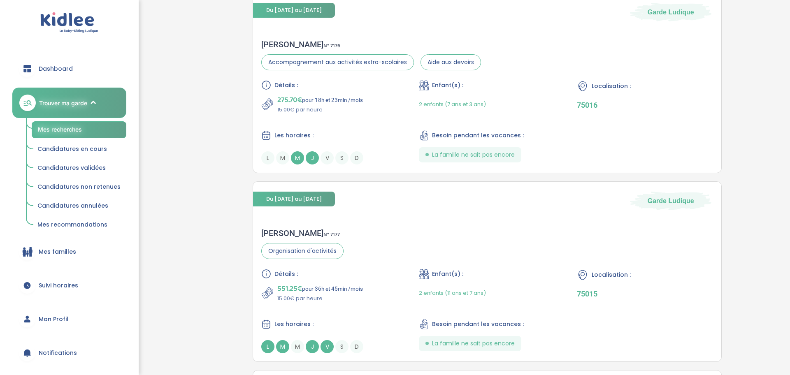
scroll to position [1051, 0]
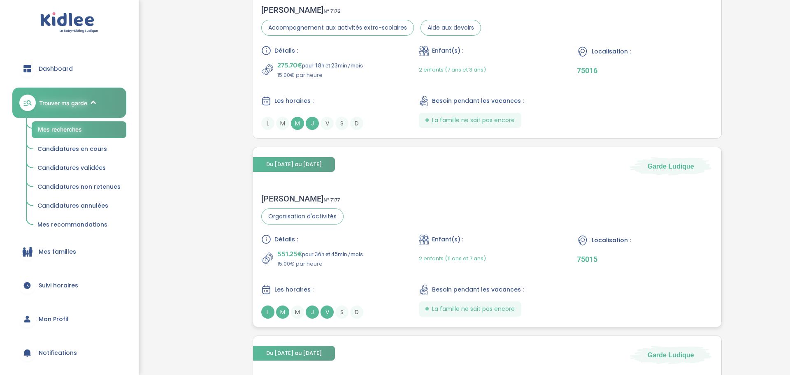
click at [639, 258] on p "75015" at bounding box center [645, 259] width 136 height 9
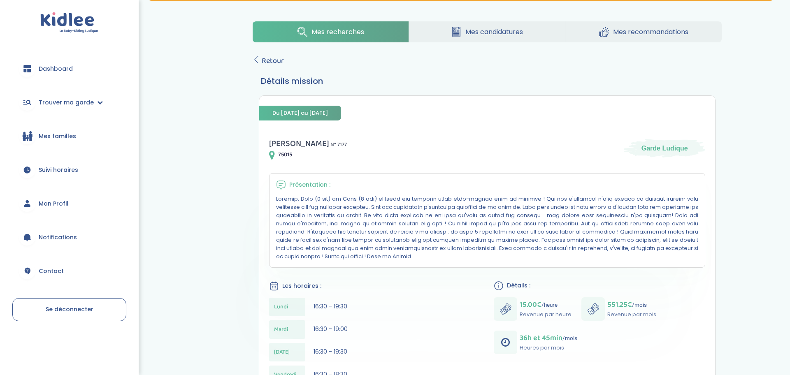
scroll to position [82, 0]
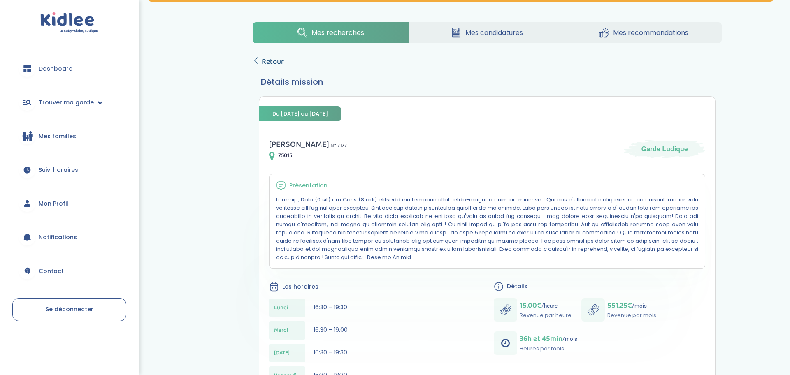
click at [267, 61] on span "Retour" at bounding box center [273, 62] width 22 height 12
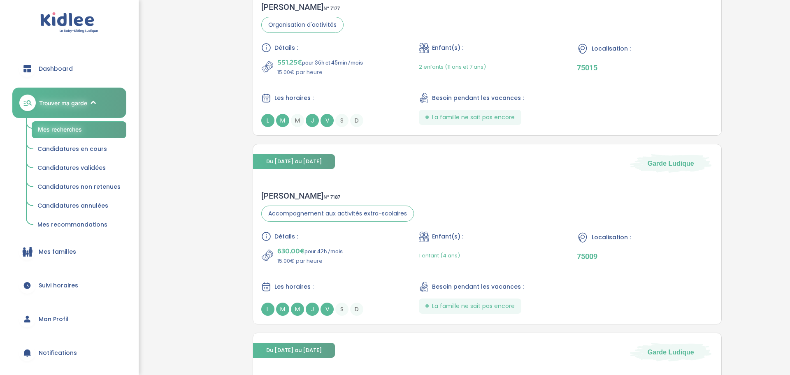
scroll to position [1253, 0]
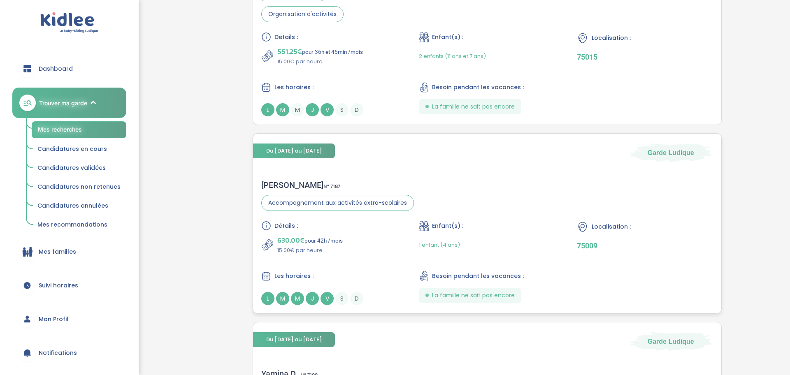
click at [645, 251] on div "Localisation : 75009" at bounding box center [645, 238] width 136 height 34
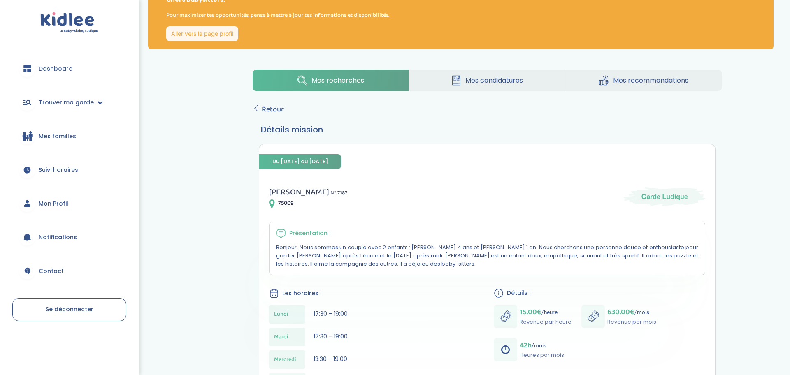
scroll to position [34, 0]
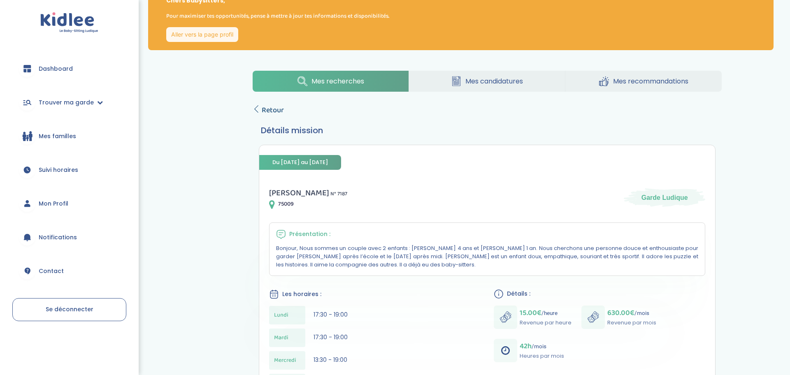
click at [264, 109] on span "Retour" at bounding box center [273, 110] width 22 height 12
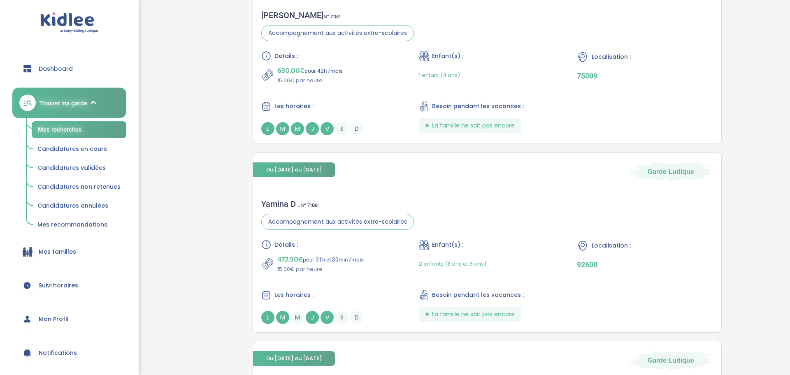
scroll to position [1423, 0]
click at [611, 271] on div "Localisation : 92600" at bounding box center [645, 256] width 136 height 34
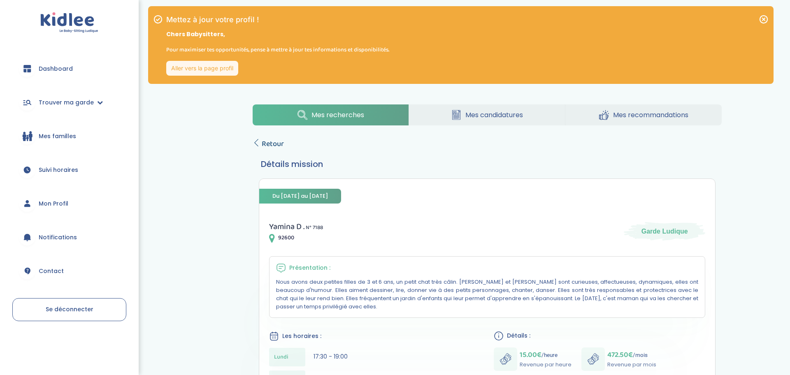
click at [270, 140] on span "Retour" at bounding box center [273, 144] width 22 height 12
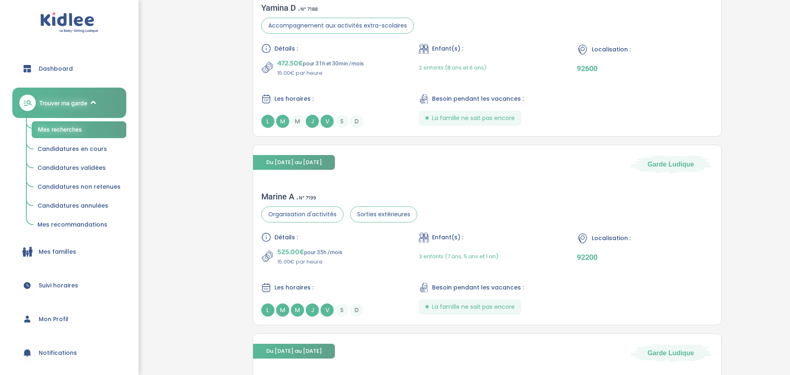
scroll to position [1621, 0]
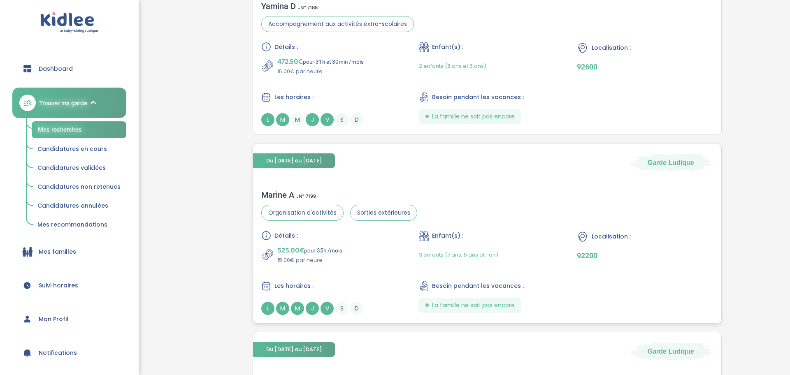
click at [626, 270] on div "Détails : 525.00€ pour 35h /mois 15.00€ par heure Enfant(s) : 3 enfants (7 ans,…" at bounding box center [487, 273] width 452 height 84
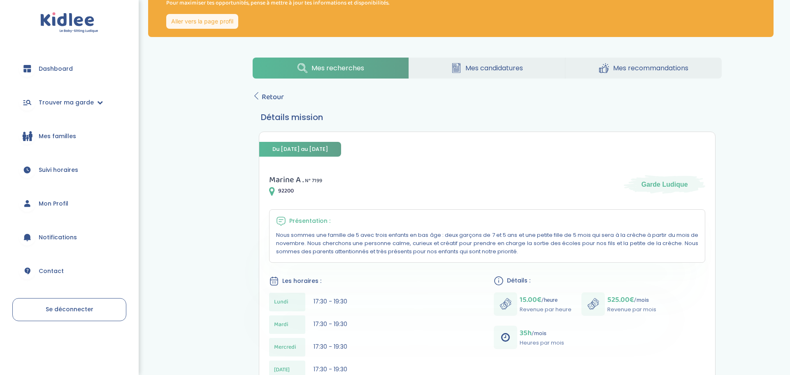
scroll to position [32, 0]
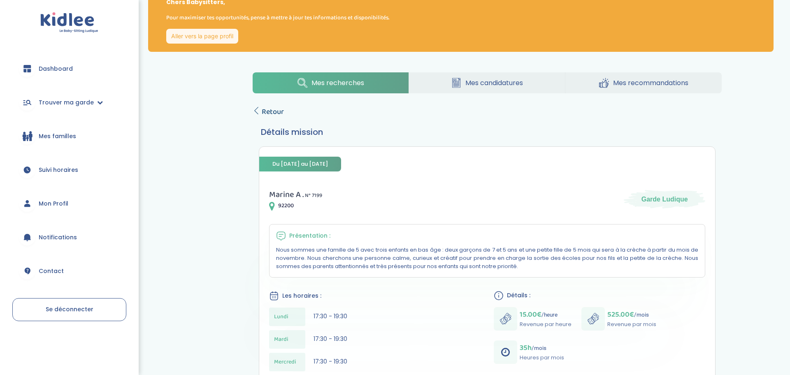
click at [271, 114] on span "Retour" at bounding box center [273, 112] width 22 height 12
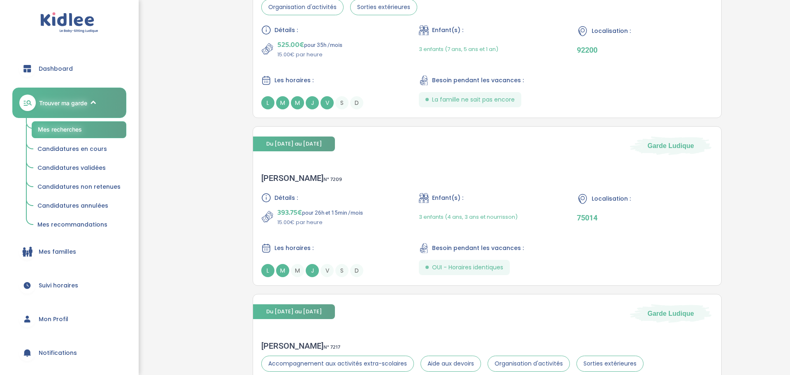
scroll to position [1806, 0]
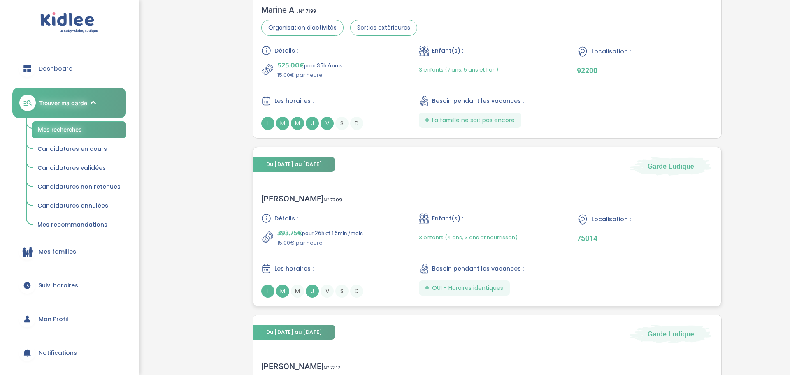
click at [494, 264] on div "Besoin pendant les vacances :" at bounding box center [487, 269] width 136 height 10
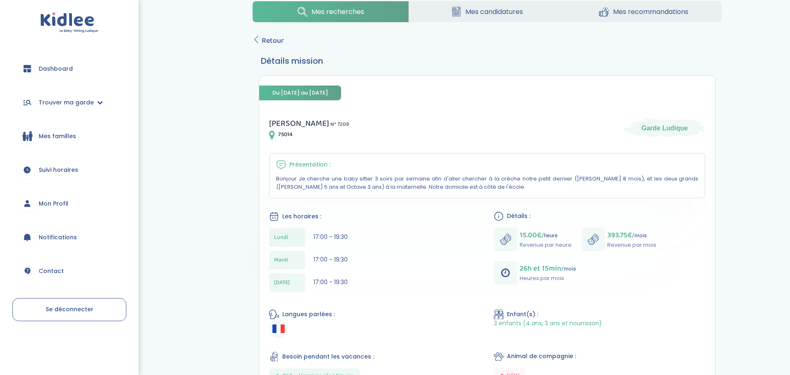
scroll to position [103, 0]
click at [268, 40] on span "Retour" at bounding box center [273, 41] width 22 height 12
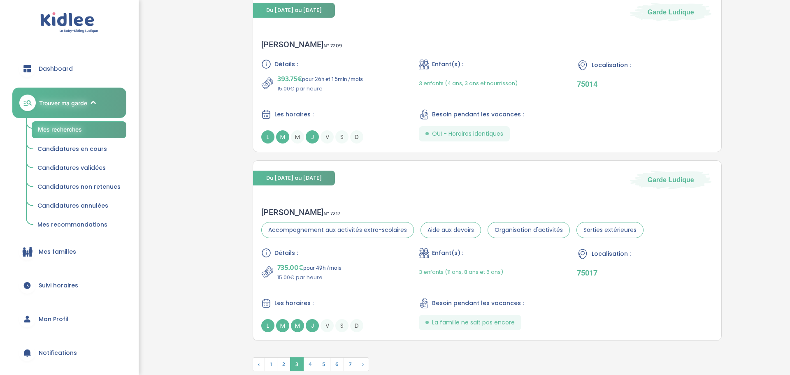
scroll to position [1991, 0]
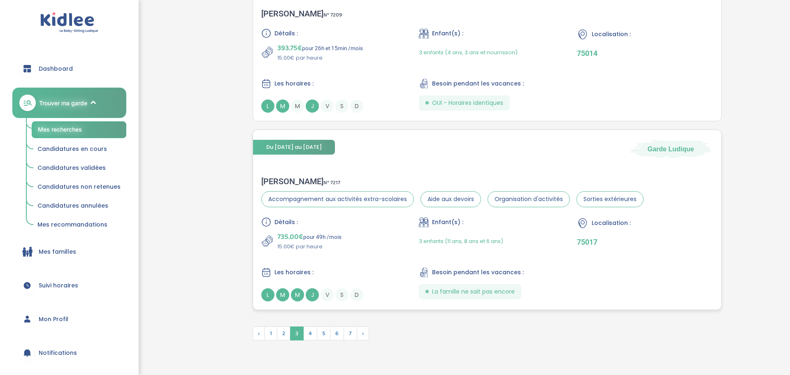
click at [463, 202] on span "Aide aux devoirs" at bounding box center [450, 199] width 60 height 16
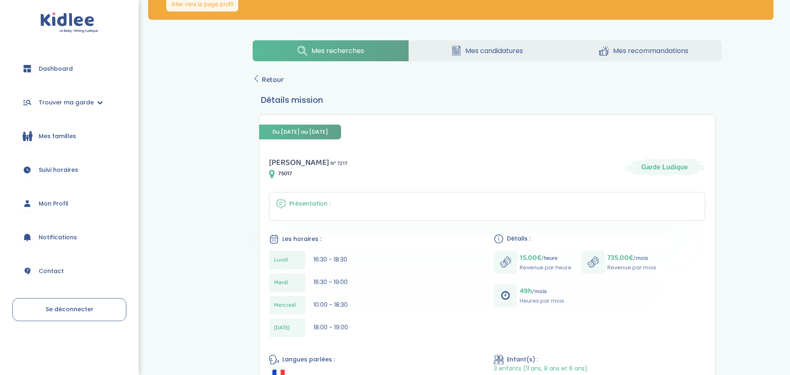
scroll to position [76, 0]
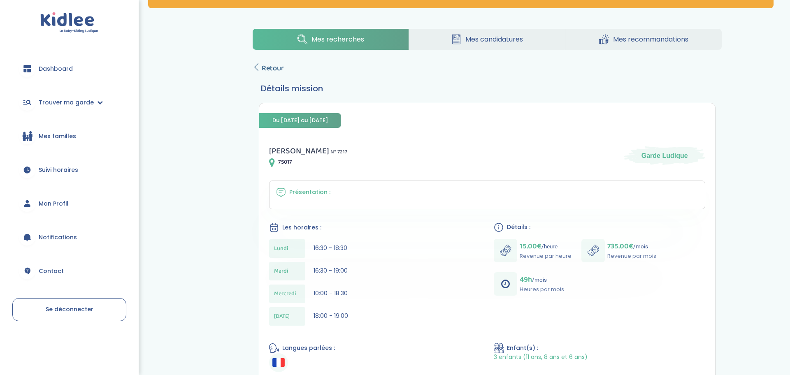
click at [270, 70] on span "Retour" at bounding box center [273, 69] width 22 height 12
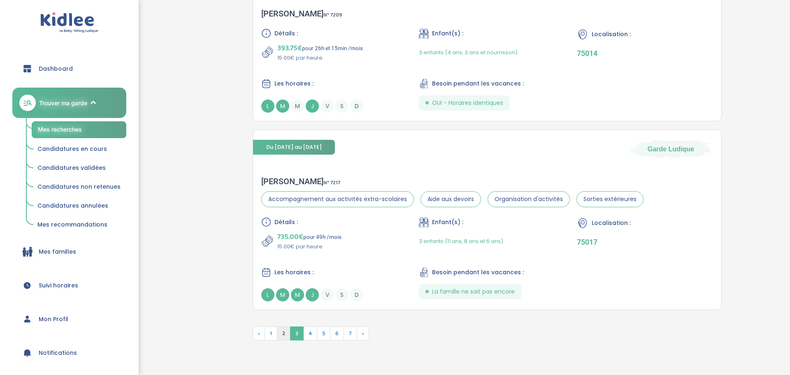
click at [282, 337] on span "2" at bounding box center [284, 334] width 14 height 14
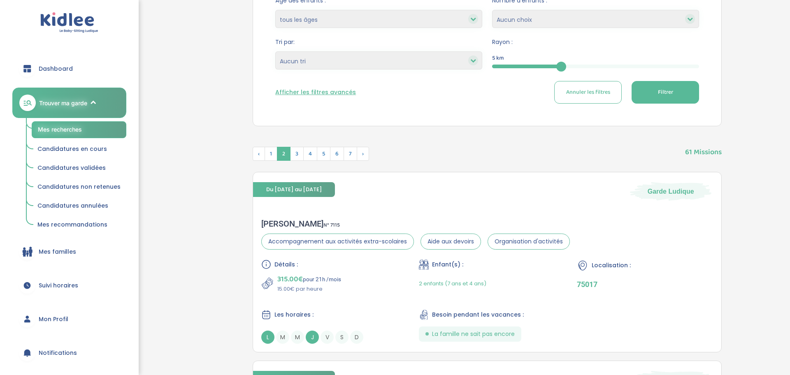
scroll to position [271, 0]
click at [516, 286] on div "2 enfants (7 ans et 4 ans)" at bounding box center [487, 282] width 136 height 19
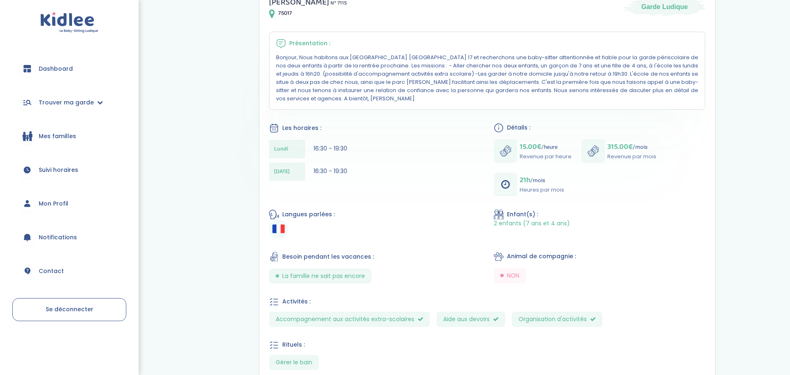
scroll to position [225, 0]
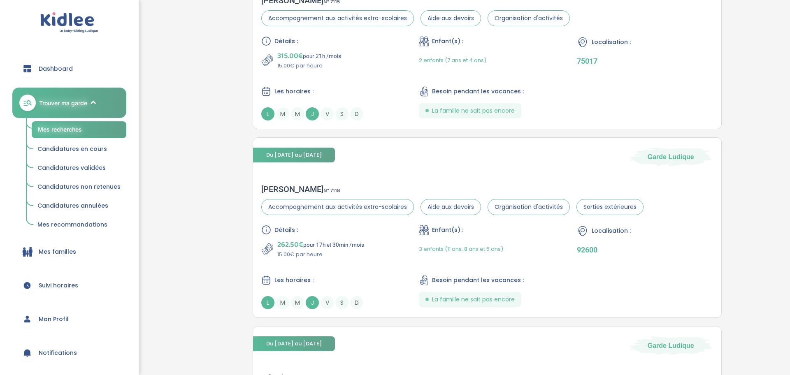
scroll to position [497, 0]
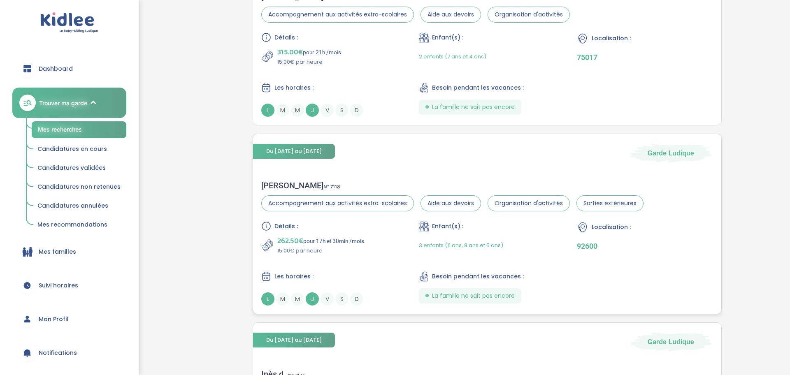
click at [448, 241] on div "3 enfants (11 ans, 8 ans et 5 ans)" at bounding box center [461, 245] width 84 height 19
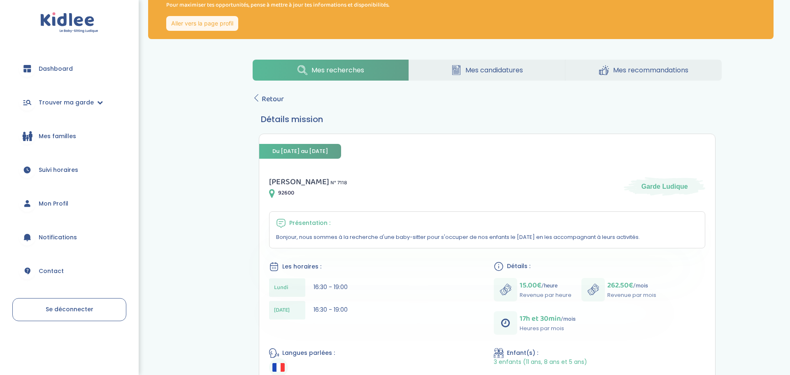
scroll to position [41, 0]
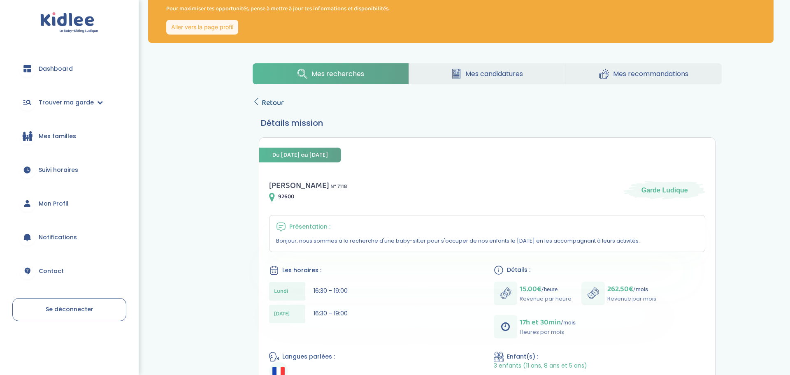
click at [278, 104] on span "Retour" at bounding box center [273, 103] width 22 height 12
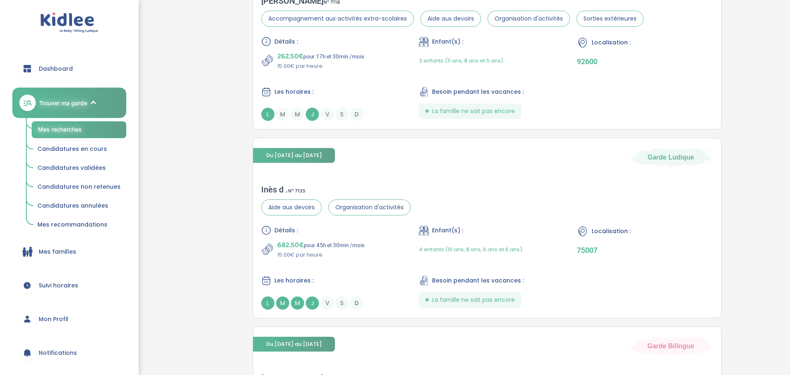
scroll to position [682, 0]
click at [499, 213] on div "Inès d . N° 7135 Aide aux devoirs Organisation d'activités Détails : 682.50€ po…" at bounding box center [487, 246] width 468 height 141
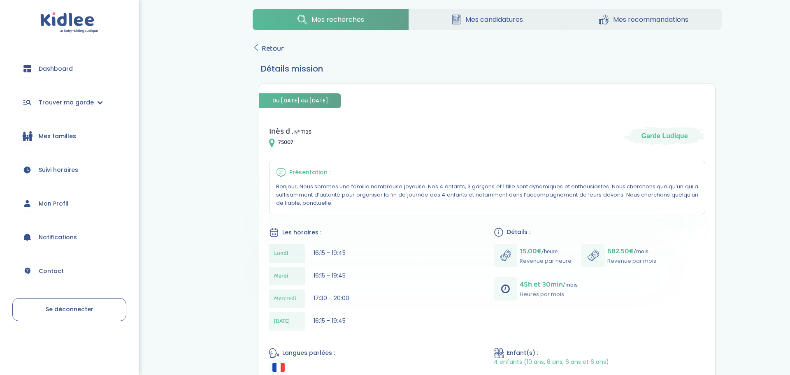
scroll to position [77, 0]
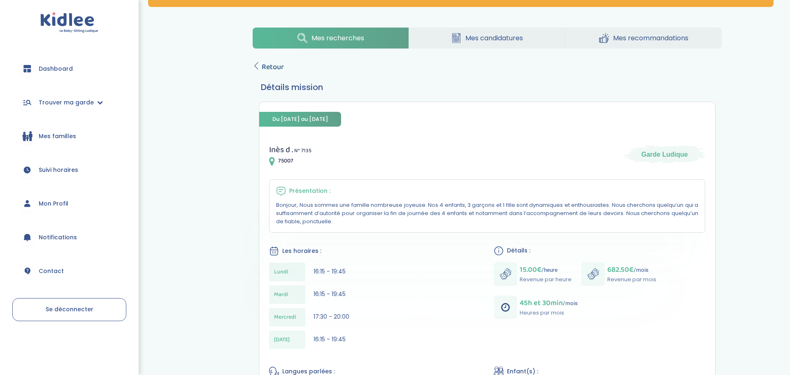
click at [276, 66] on span "Retour" at bounding box center [273, 67] width 22 height 12
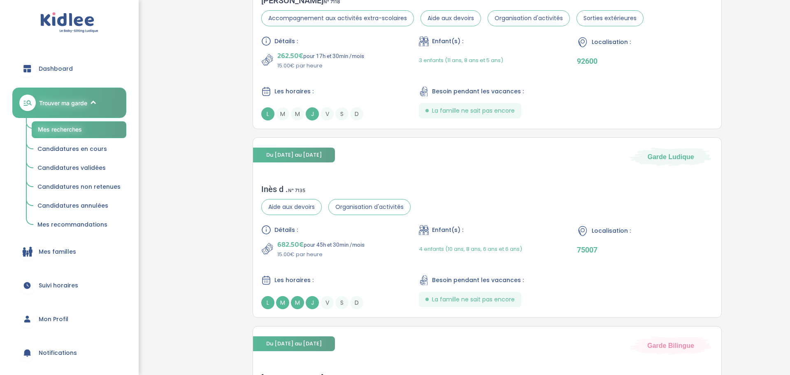
click at [276, 66] on div "262.50€ pour 17h et 30min /mois 15.00€ par heure" at bounding box center [312, 60] width 103 height 20
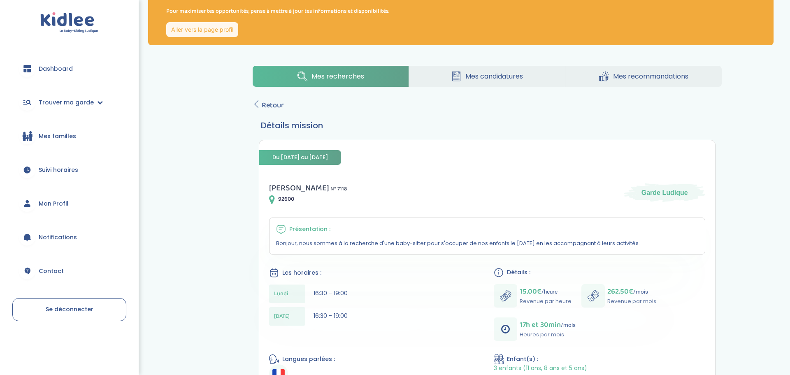
scroll to position [39, 0]
click at [262, 107] on span "Retour" at bounding box center [273, 105] width 22 height 12
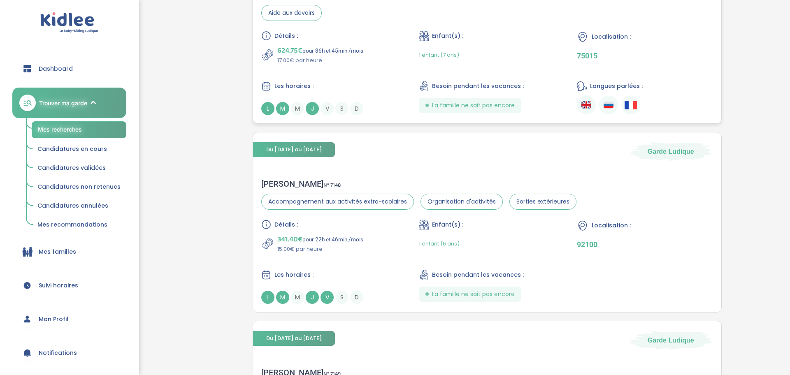
scroll to position [1066, 0]
click at [461, 241] on div "1 enfant (6 ans)" at bounding box center [487, 243] width 136 height 19
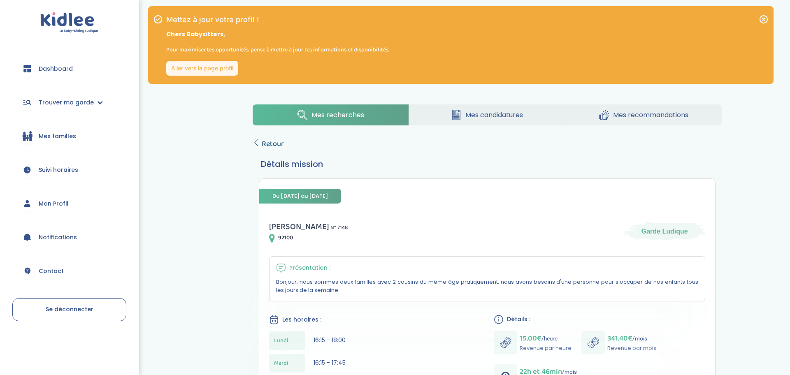
click at [271, 144] on span "Retour" at bounding box center [273, 144] width 22 height 12
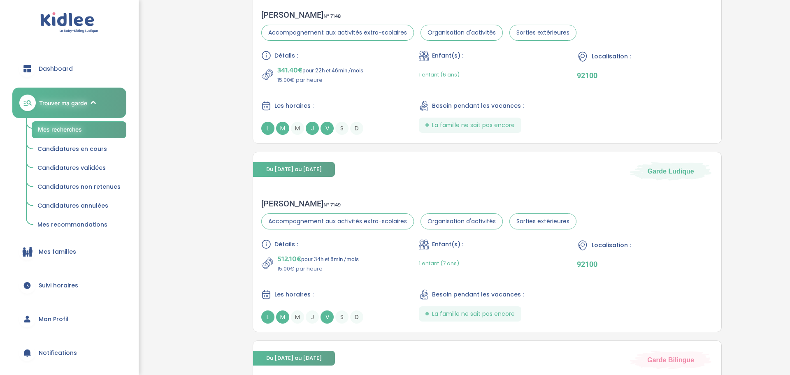
scroll to position [1241, 0]
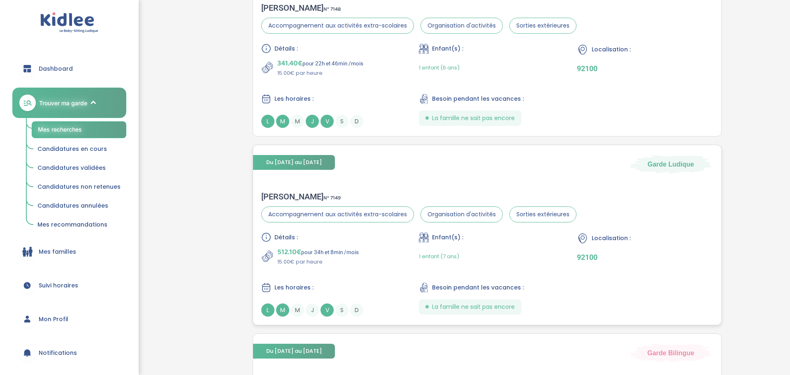
click at [538, 269] on div "Détails : 512.10€ pour 34h et 8min /mois 15.00€ par heure Enfant(s) : 1 enfant …" at bounding box center [487, 274] width 452 height 84
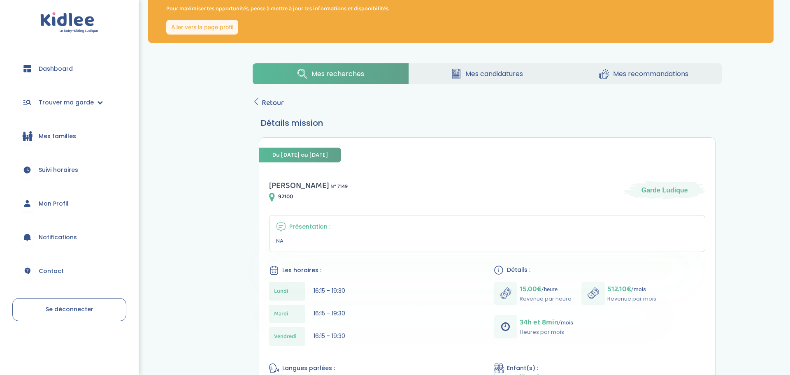
scroll to position [82, 0]
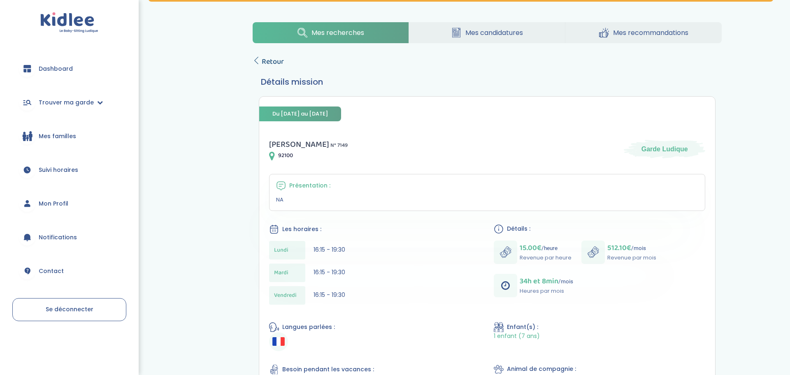
click at [269, 61] on span "Retour" at bounding box center [273, 62] width 22 height 12
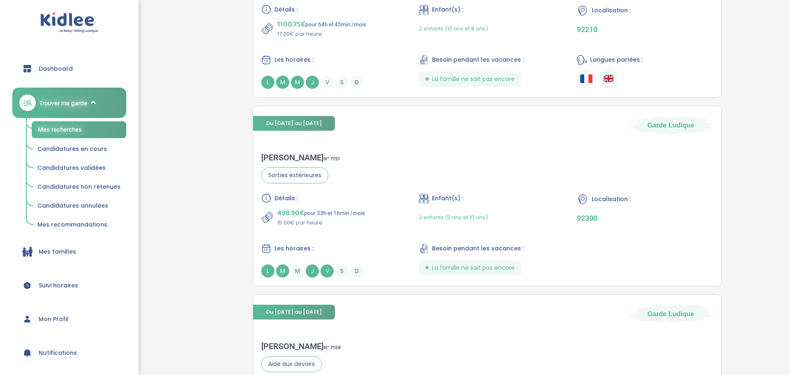
scroll to position [1660, 0]
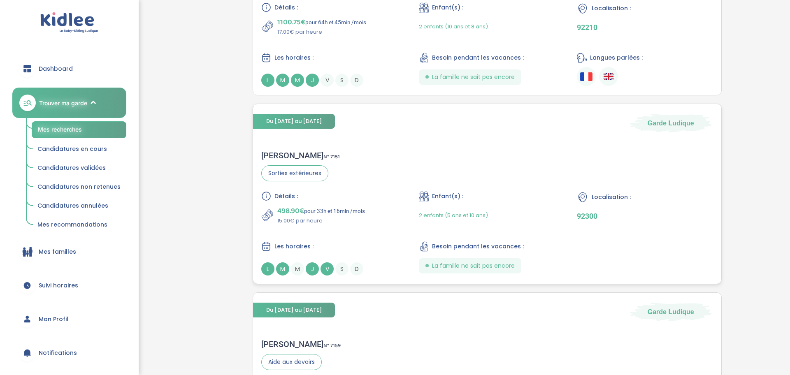
click at [462, 200] on span "Enfant(s) :" at bounding box center [447, 196] width 31 height 9
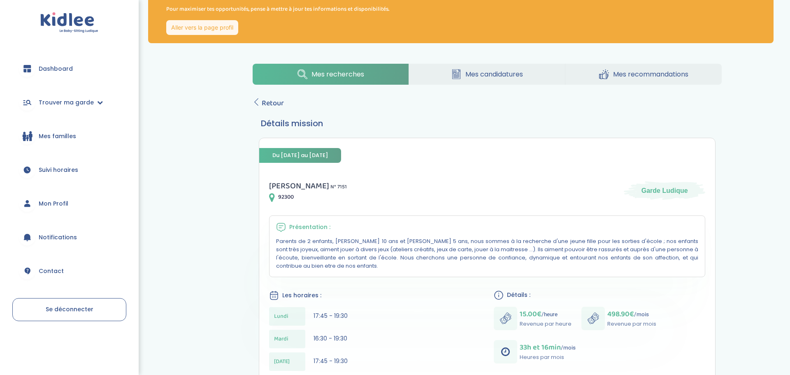
scroll to position [40, 0]
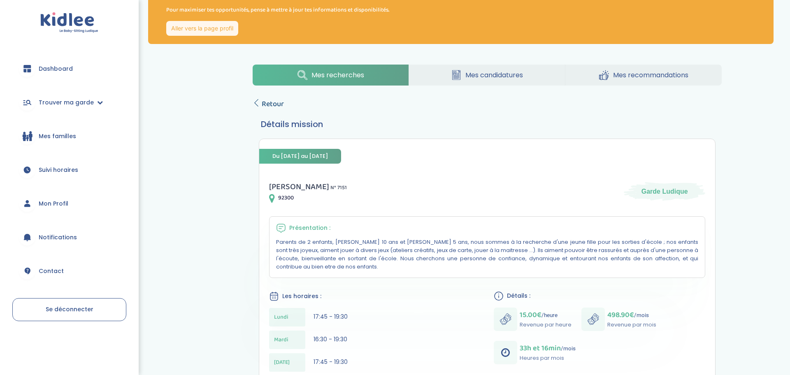
click at [262, 104] on span "Retour" at bounding box center [273, 104] width 22 height 12
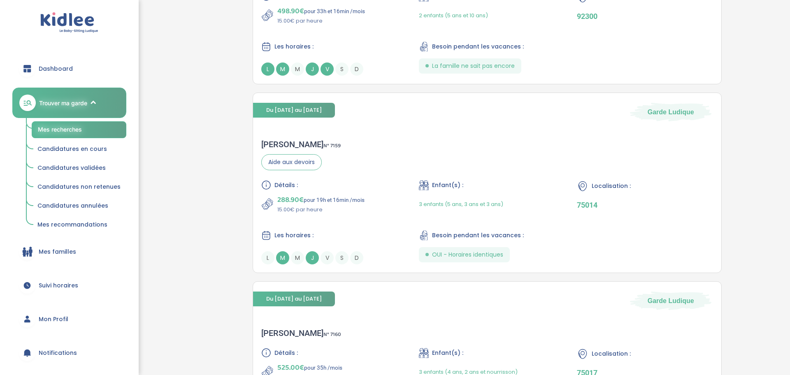
scroll to position [1866, 0]
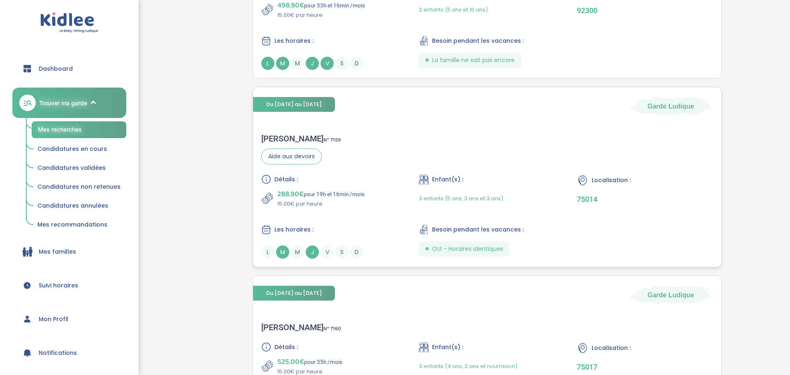
click at [469, 197] on span "3 enfants (5 ans, 3 ans et 3 ans)" at bounding box center [461, 199] width 84 height 8
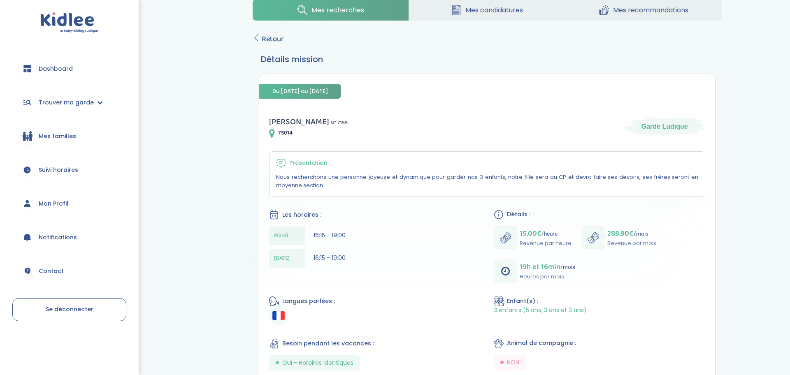
click at [268, 43] on span "Retour" at bounding box center [273, 39] width 22 height 12
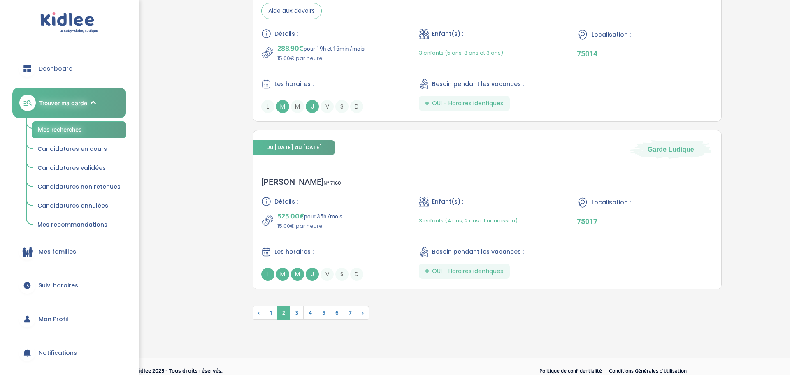
scroll to position [2012, 0]
click at [434, 217] on span "3 enfants (4 ans, 2 ans et nourrisson)" at bounding box center [468, 220] width 99 height 8
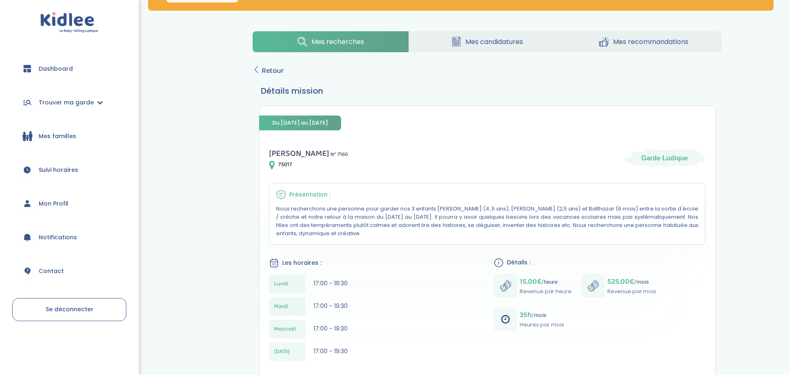
scroll to position [73, 0]
click at [263, 66] on span "Retour" at bounding box center [273, 71] width 22 height 12
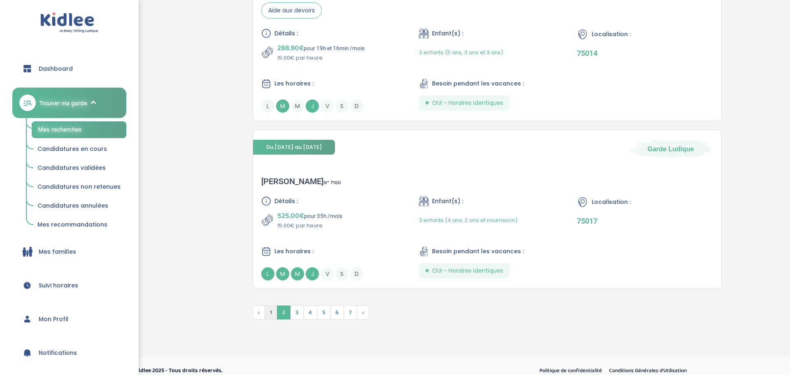
click at [269, 313] on span "1" at bounding box center [270, 313] width 13 height 14
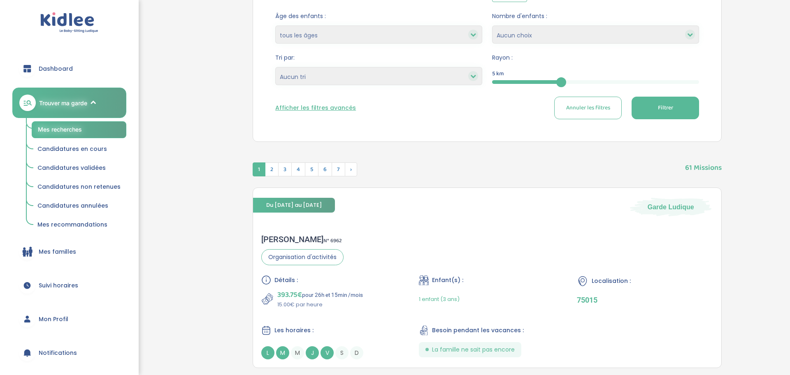
scroll to position [258, 0]
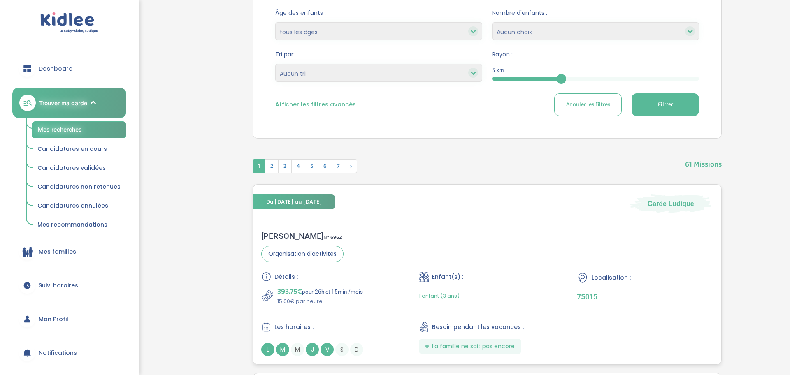
click at [466, 284] on div "Enfant(s) : 1 enfant (3 ans)" at bounding box center [487, 289] width 136 height 34
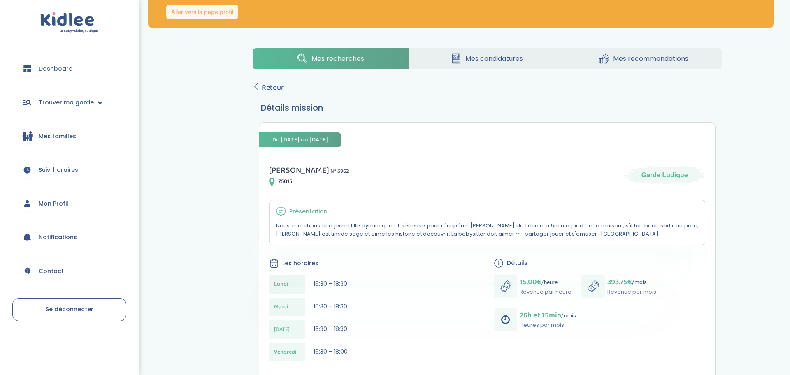
scroll to position [71, 0]
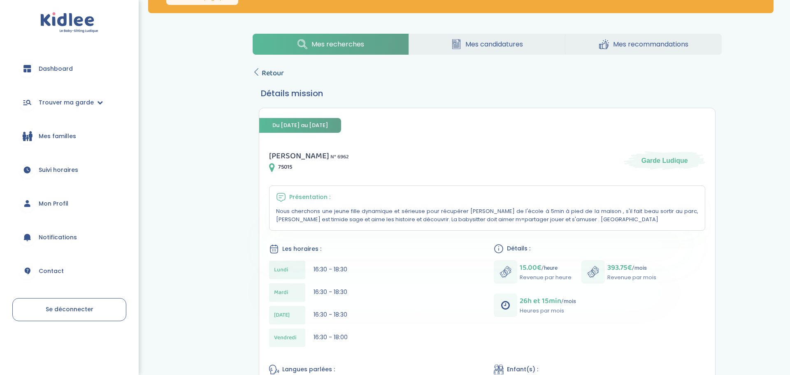
click at [275, 77] on span "Retour" at bounding box center [273, 73] width 22 height 12
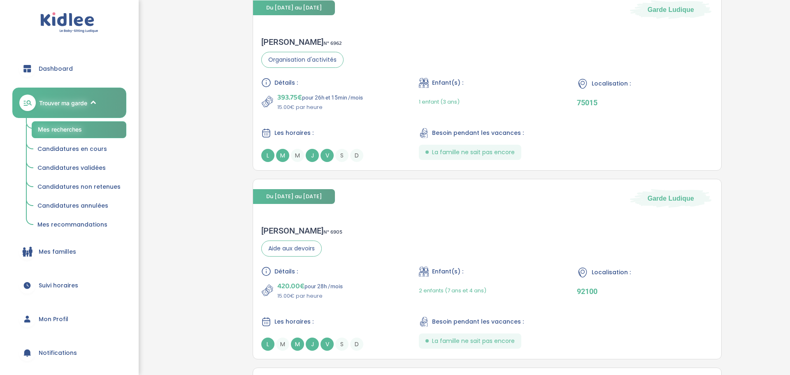
scroll to position [452, 0]
click at [457, 255] on div "Céline D . N° 6905 Aide aux devoirs Détails : 420.00€ pour 28h /mois 15.00€ par…" at bounding box center [487, 287] width 468 height 141
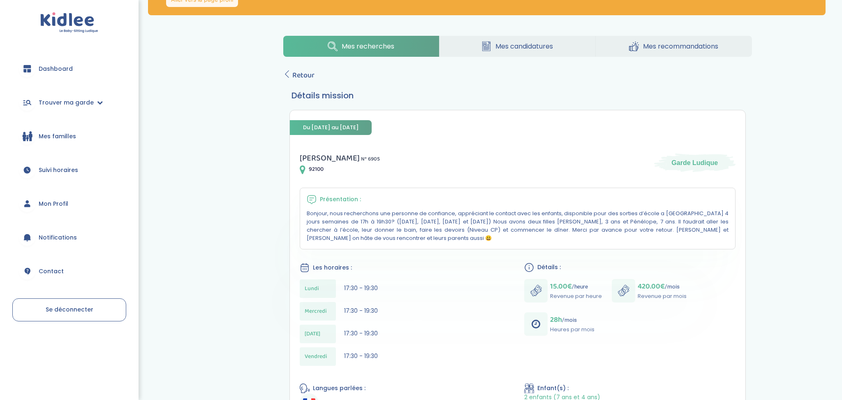
scroll to position [64, 0]
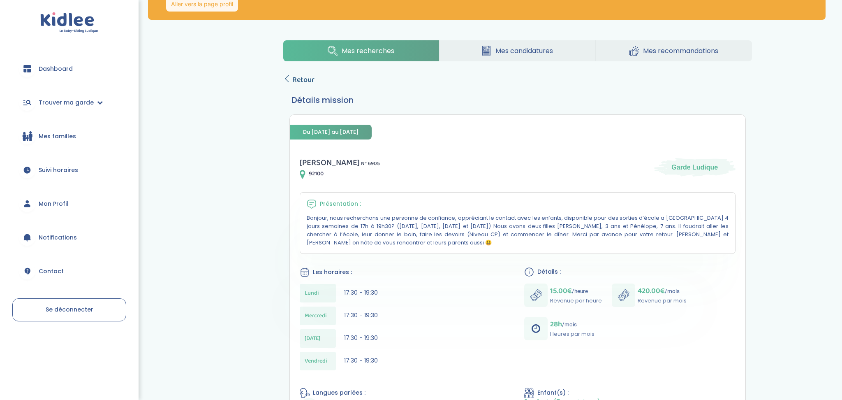
click at [297, 84] on span "Retour" at bounding box center [303, 80] width 22 height 12
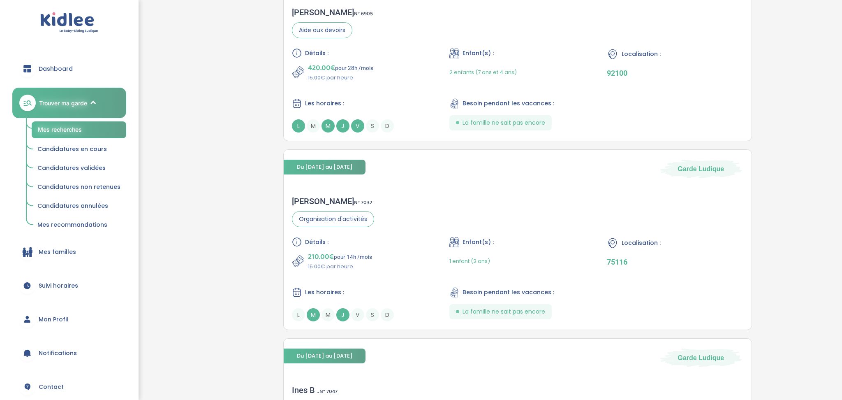
scroll to position [671, 0]
click at [519, 232] on div "Sophie D . N° 7032 Organisation d'activités Détails : 210.00€ pour 14h /mois 15…" at bounding box center [518, 257] width 468 height 141
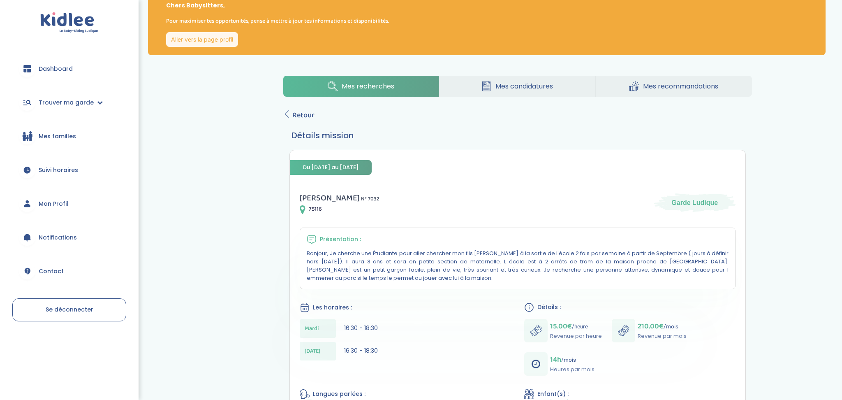
scroll to position [19, 0]
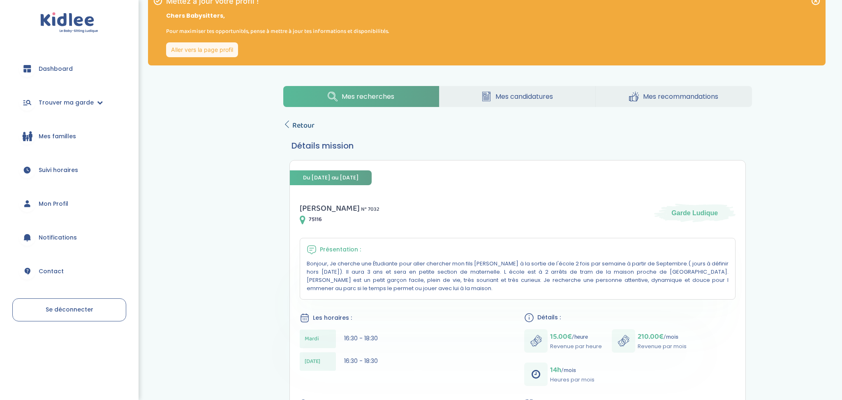
click at [296, 127] on span "Retour" at bounding box center [303, 126] width 22 height 12
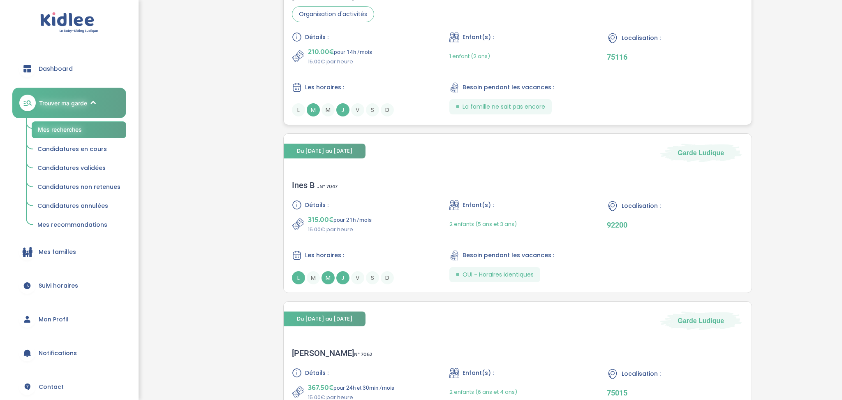
scroll to position [876, 0]
click at [453, 229] on div "2 enfants (5 ans et 3 ans)" at bounding box center [483, 223] width 67 height 19
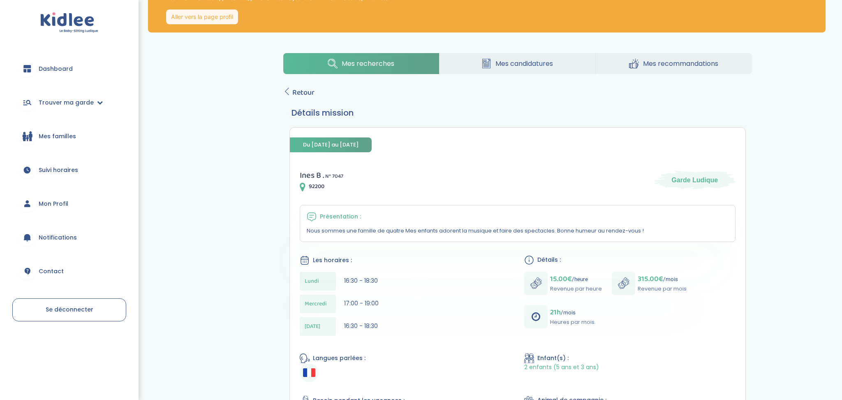
scroll to position [53, 0]
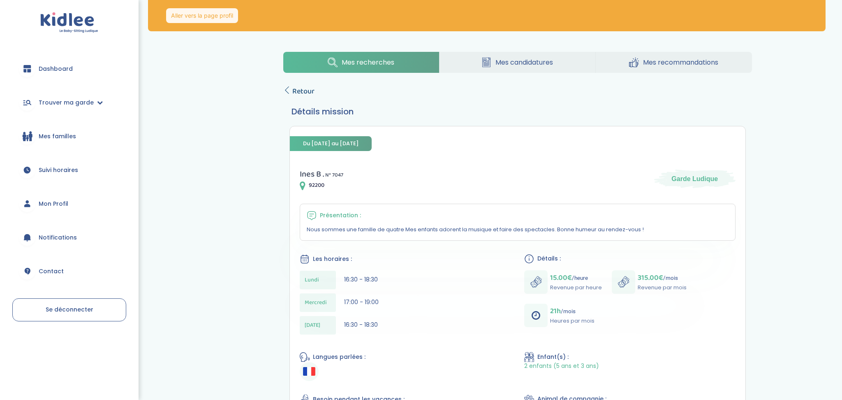
click at [301, 90] on span "Retour" at bounding box center [303, 92] width 22 height 12
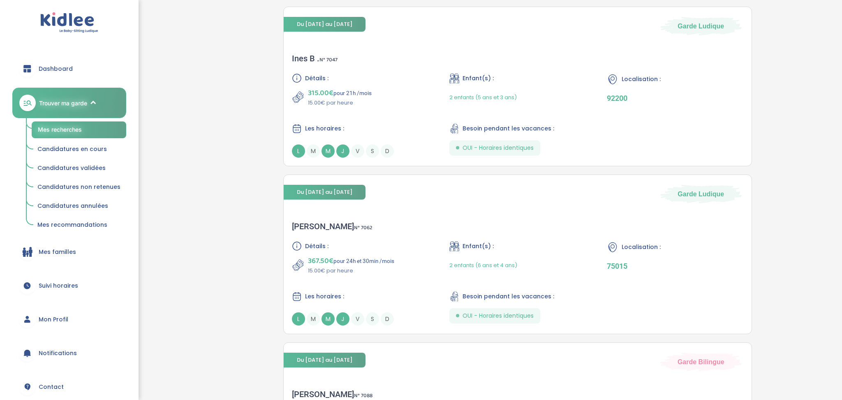
scroll to position [1012, 0]
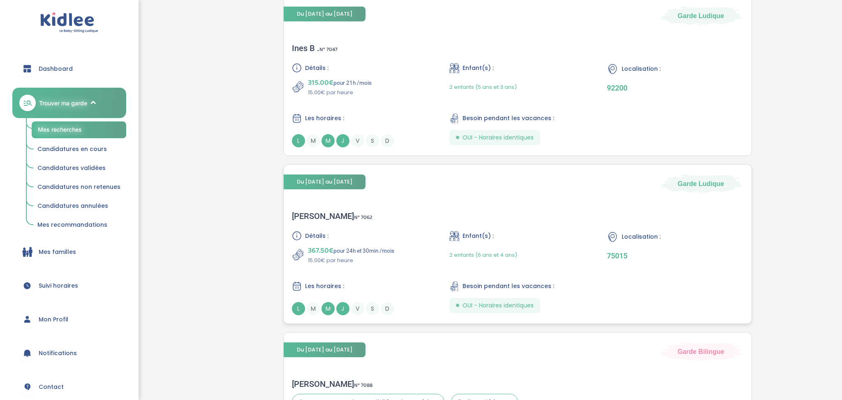
click at [451, 264] on div "Détails : 367.50€ pour 24h et 30min /mois 15.00€ par heure Enfant(s) : 2 enfant…" at bounding box center [518, 273] width 452 height 84
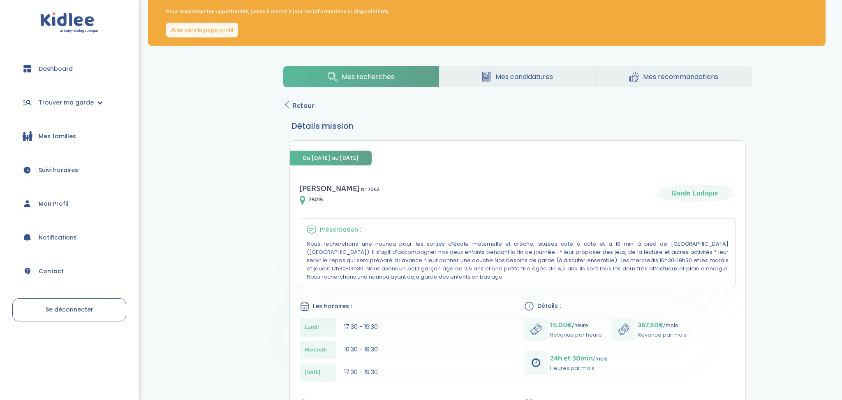
scroll to position [36, 0]
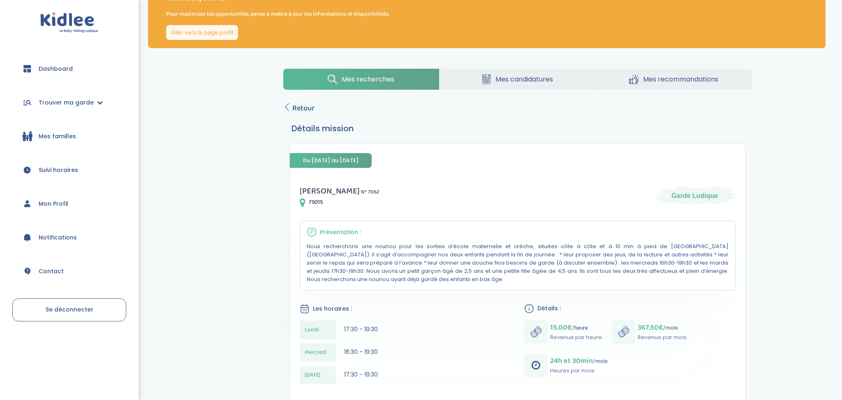
click at [302, 111] on span "Retour" at bounding box center [303, 108] width 22 height 12
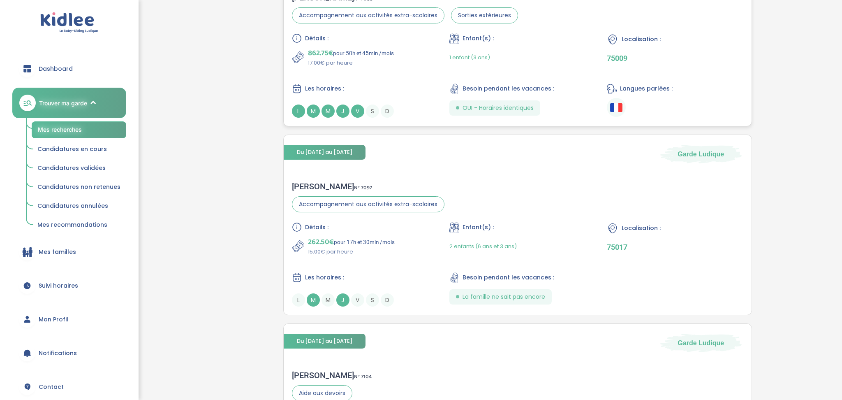
scroll to position [1404, 0]
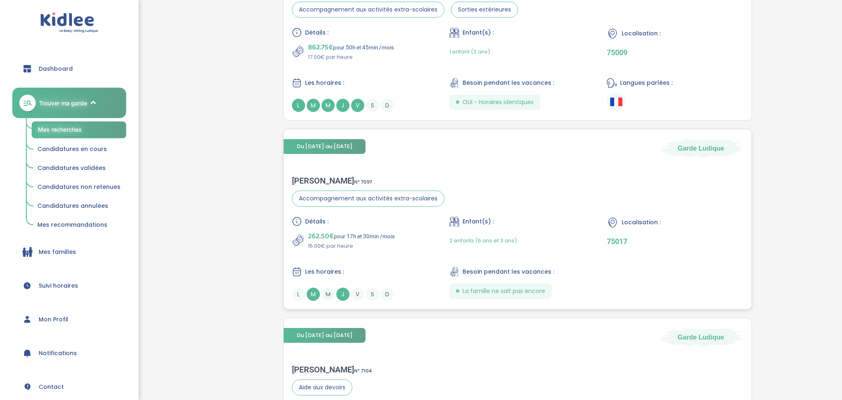
click at [526, 228] on div "Enfant(s) : 2 enfants (6 ans et 3 ans)" at bounding box center [518, 233] width 136 height 34
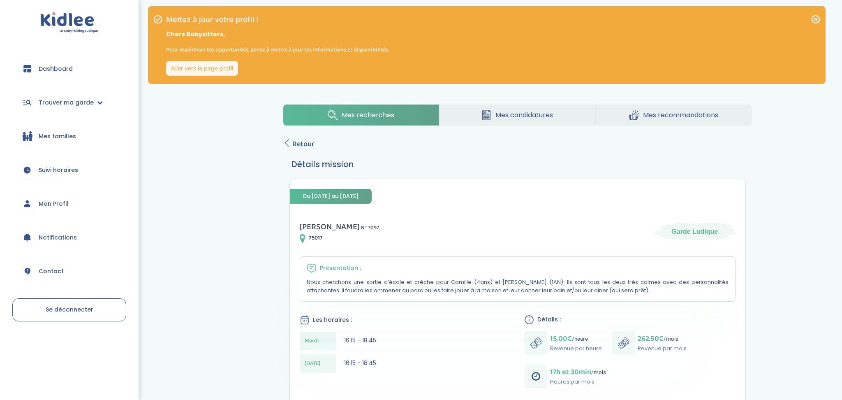
click at [299, 145] on span "Retour" at bounding box center [303, 144] width 22 height 12
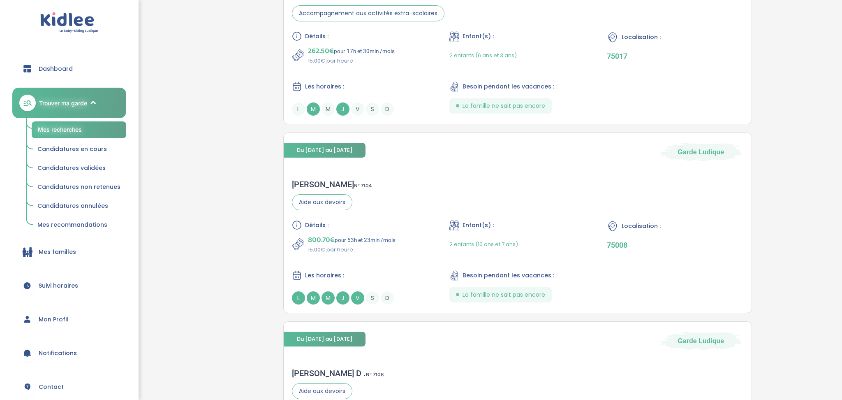
scroll to position [1591, 0]
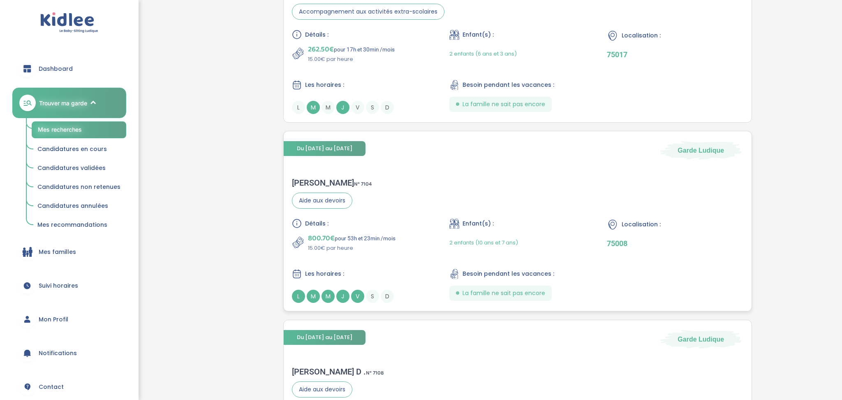
click at [445, 225] on div "Détails : 800.70€ pour 53h et 23min /mois 15.00€ par heure Enfant(s) : 2 enfant…" at bounding box center [518, 260] width 452 height 84
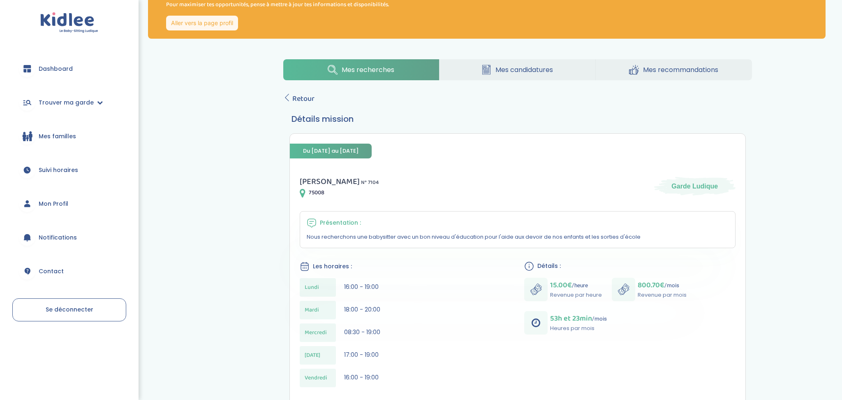
scroll to position [3, 0]
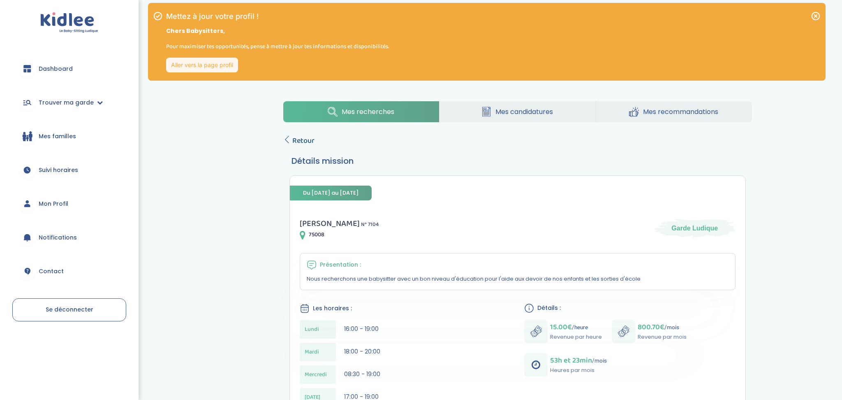
click at [308, 137] on span "Retour" at bounding box center [303, 141] width 22 height 12
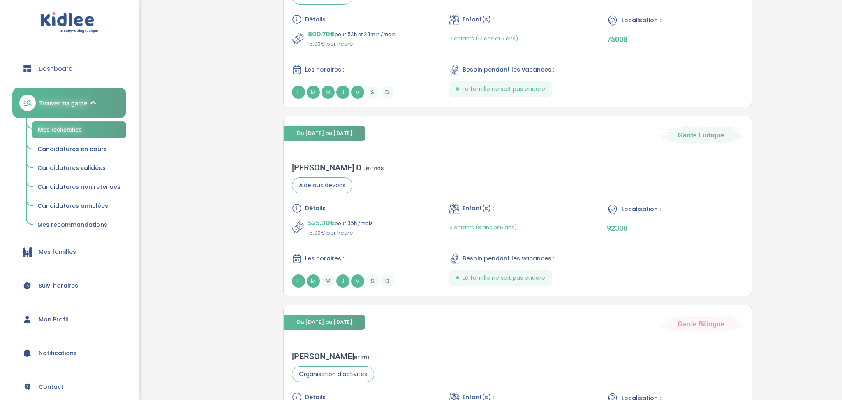
scroll to position [1809, 0]
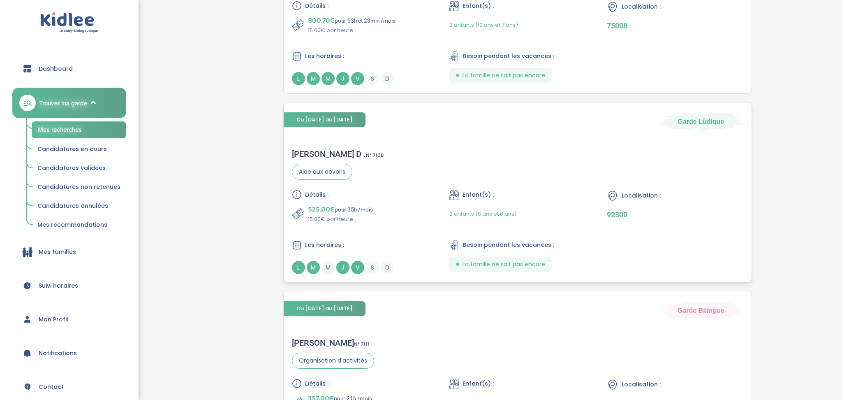
click at [481, 190] on div "Enfant(s) :" at bounding box center [518, 195] width 136 height 10
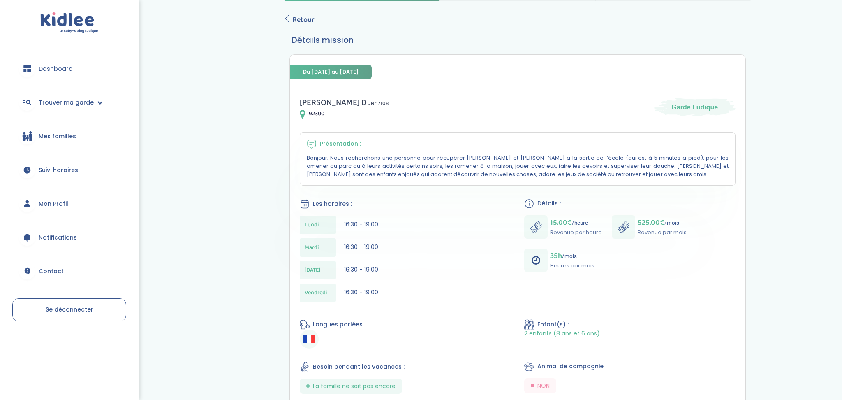
scroll to position [95, 0]
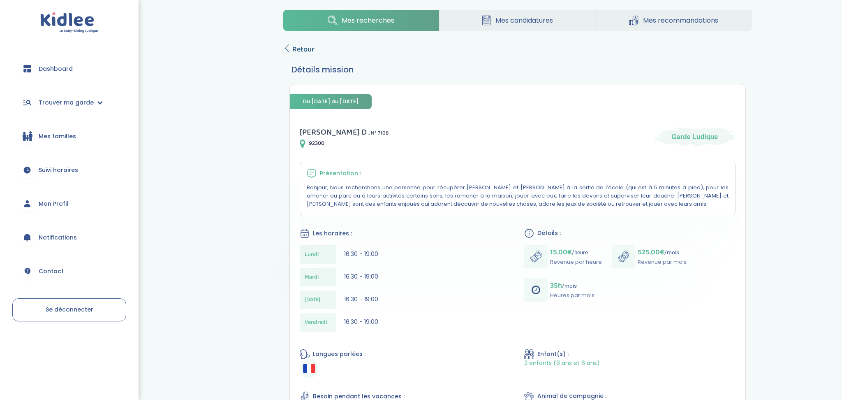
click at [299, 51] on span "Retour" at bounding box center [303, 50] width 22 height 12
